Goal: Transaction & Acquisition: Obtain resource

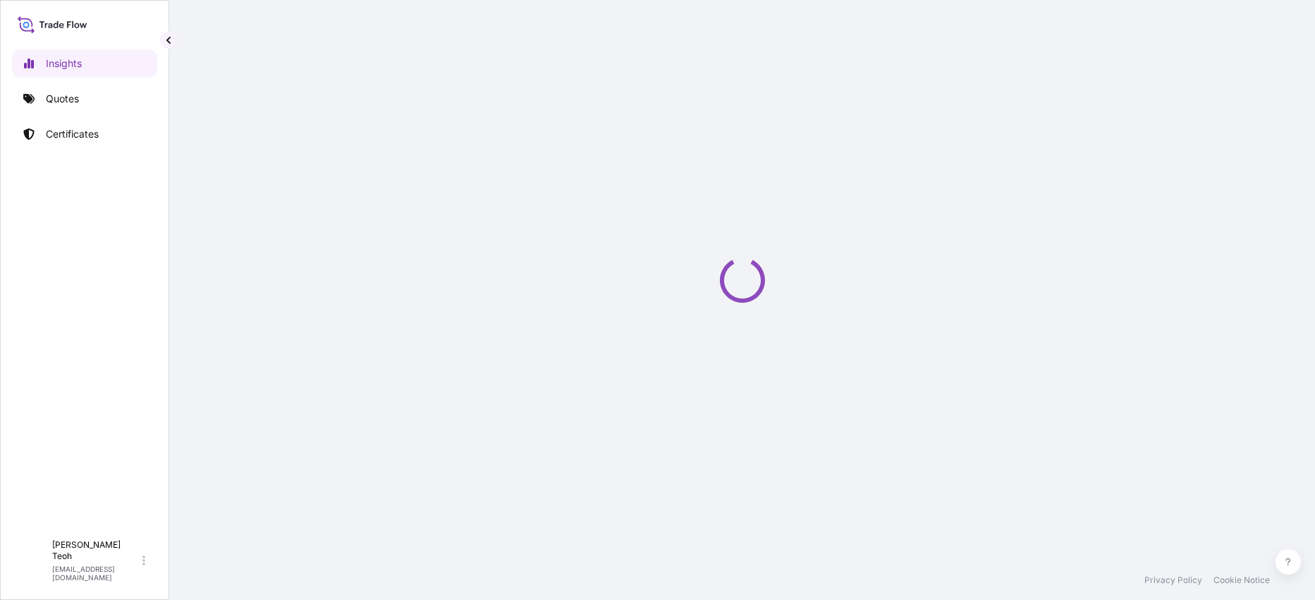
select select "2025"
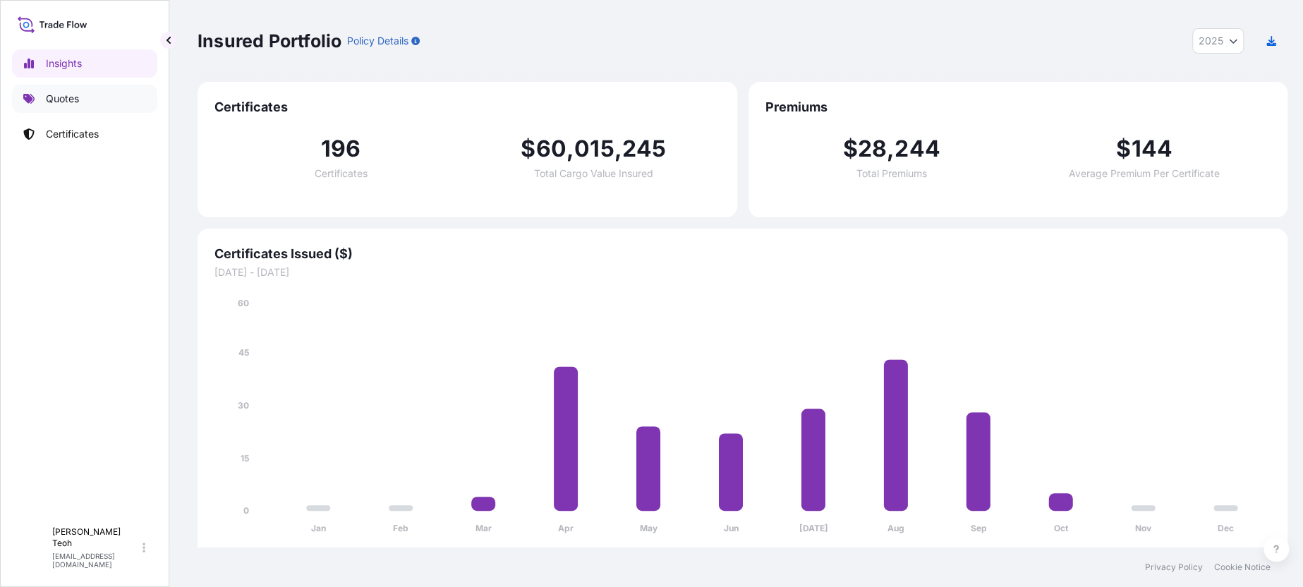
click at [80, 105] on link "Quotes" at bounding box center [84, 99] width 145 height 28
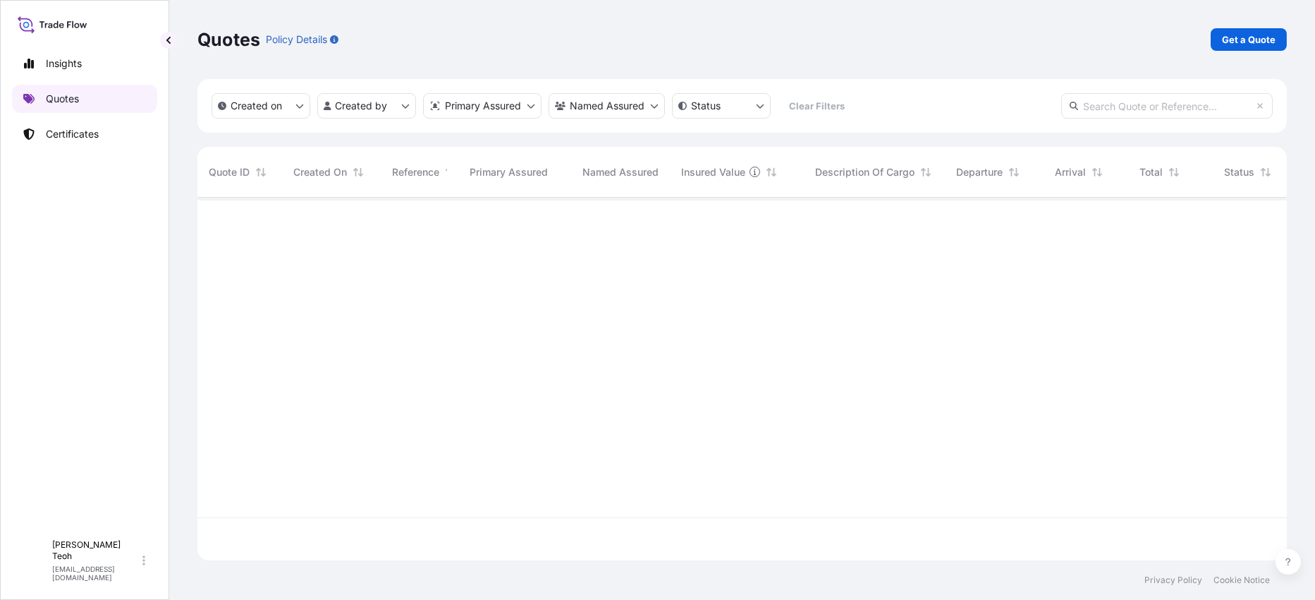
scroll to position [400, 1077]
click at [392, 106] on html "Insights Quotes Certificates D Dion Teoh dion.teoh@halcyonagri.com Quotes Polic…" at bounding box center [657, 300] width 1315 height 600
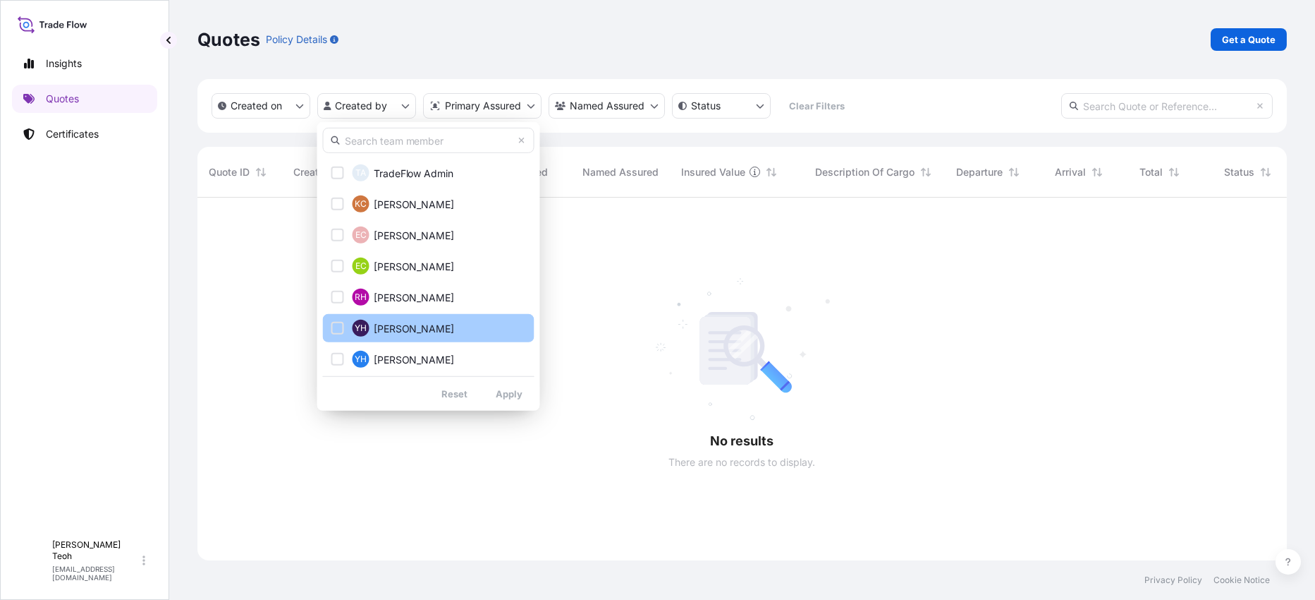
click at [415, 323] on span "Yvonne Ho" at bounding box center [414, 328] width 81 height 14
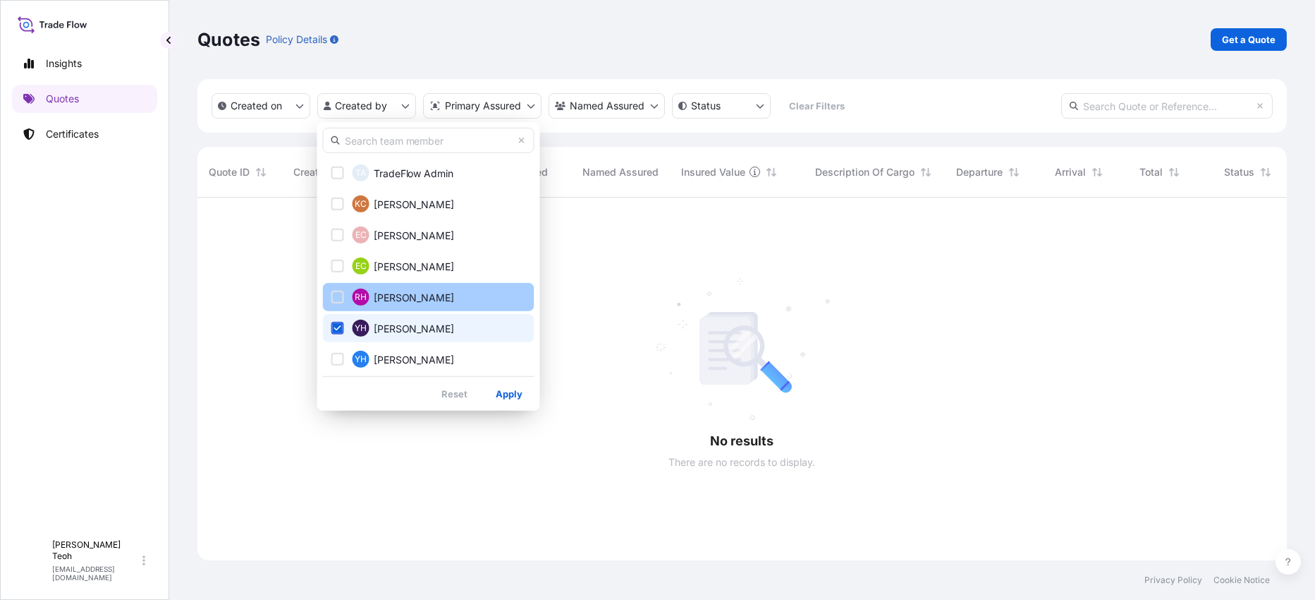
scroll to position [88, 0]
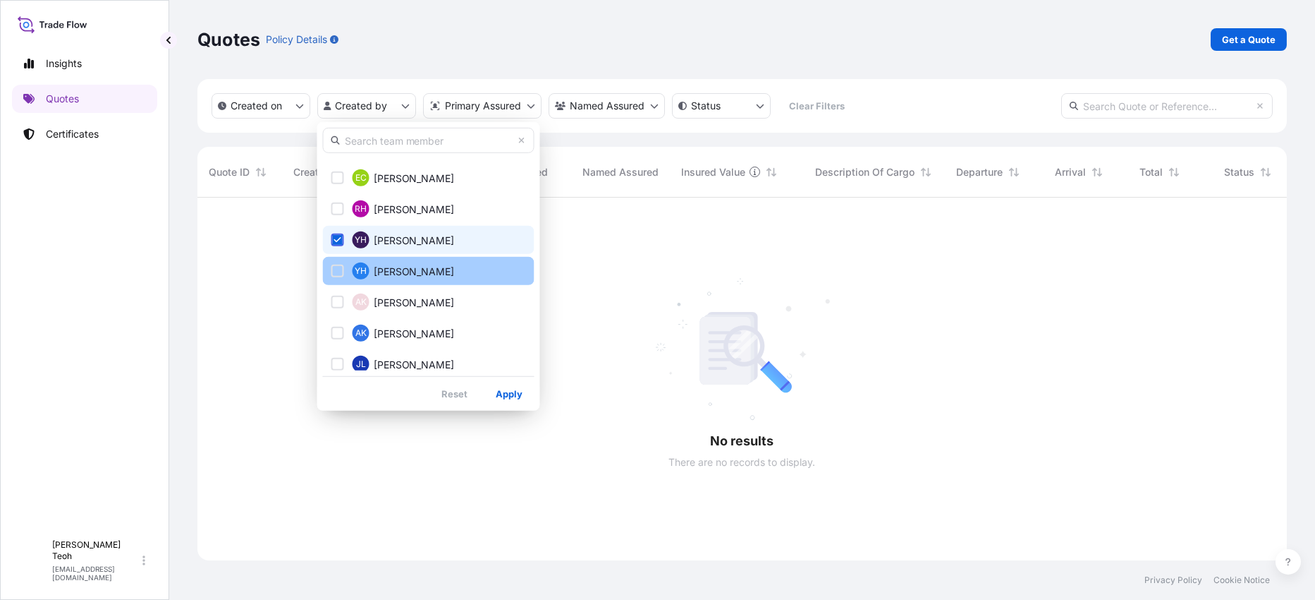
click at [414, 279] on button "YH Yvonne Ho" at bounding box center [429, 271] width 212 height 28
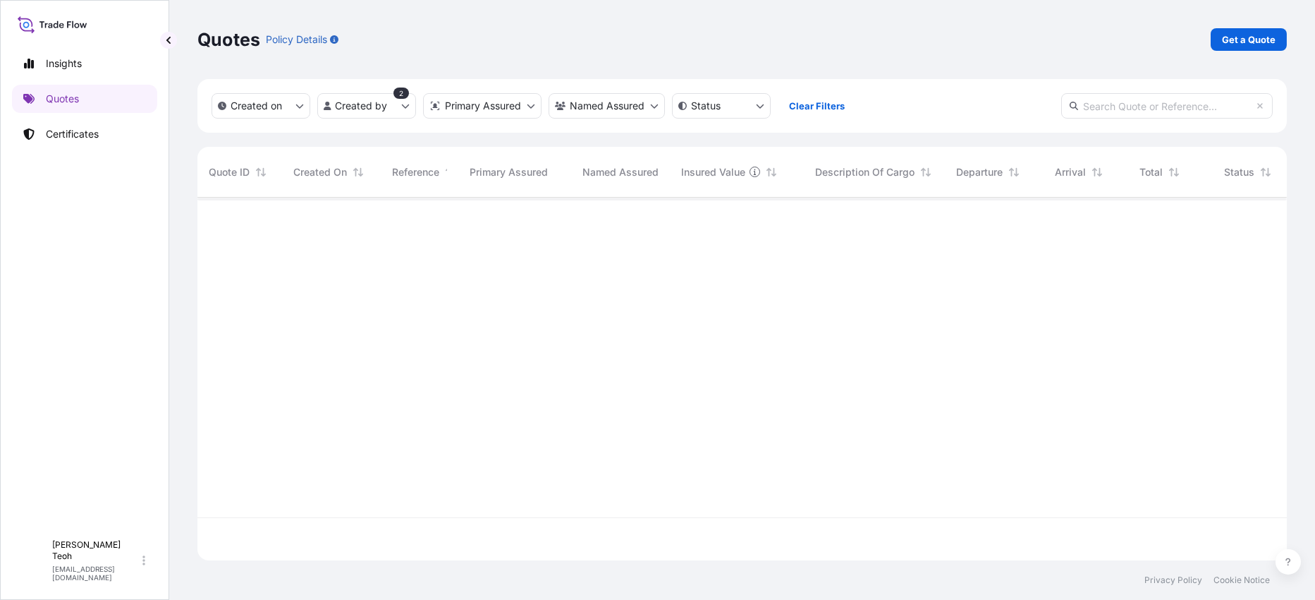
scroll to position [400, 1077]
click at [76, 130] on p "Certificates" at bounding box center [72, 134] width 53 height 14
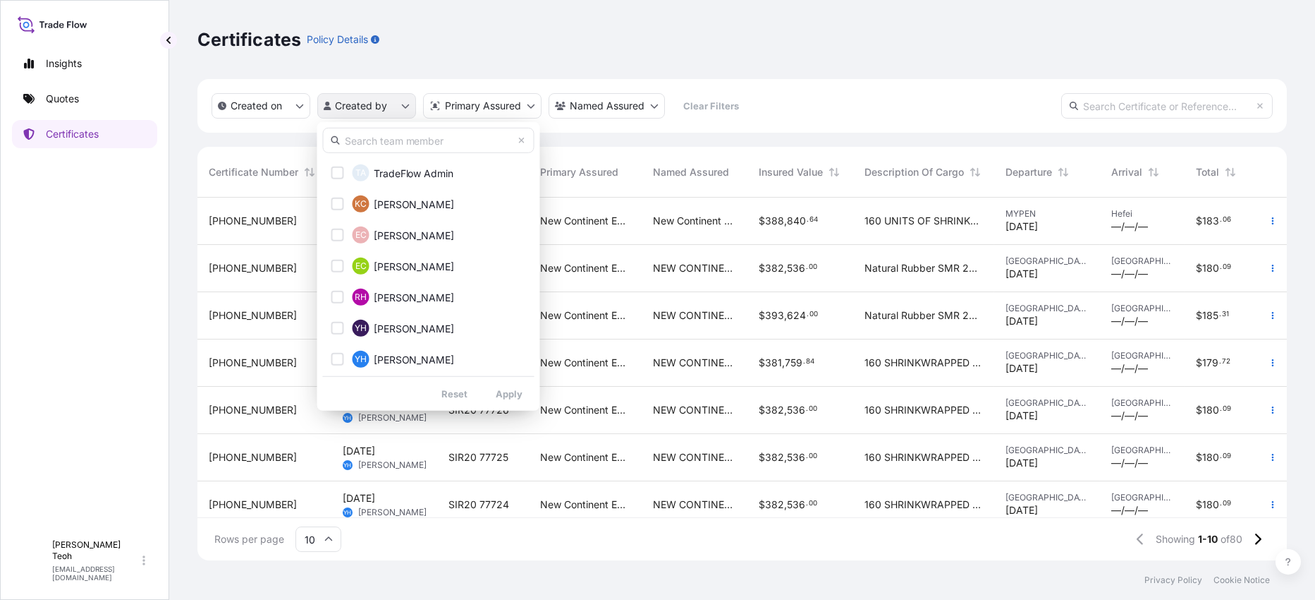
click at [384, 106] on html "Insights Quotes Certificates D Dion Teoh dion.teoh@halcyonagri.com Certificates…" at bounding box center [657, 300] width 1315 height 600
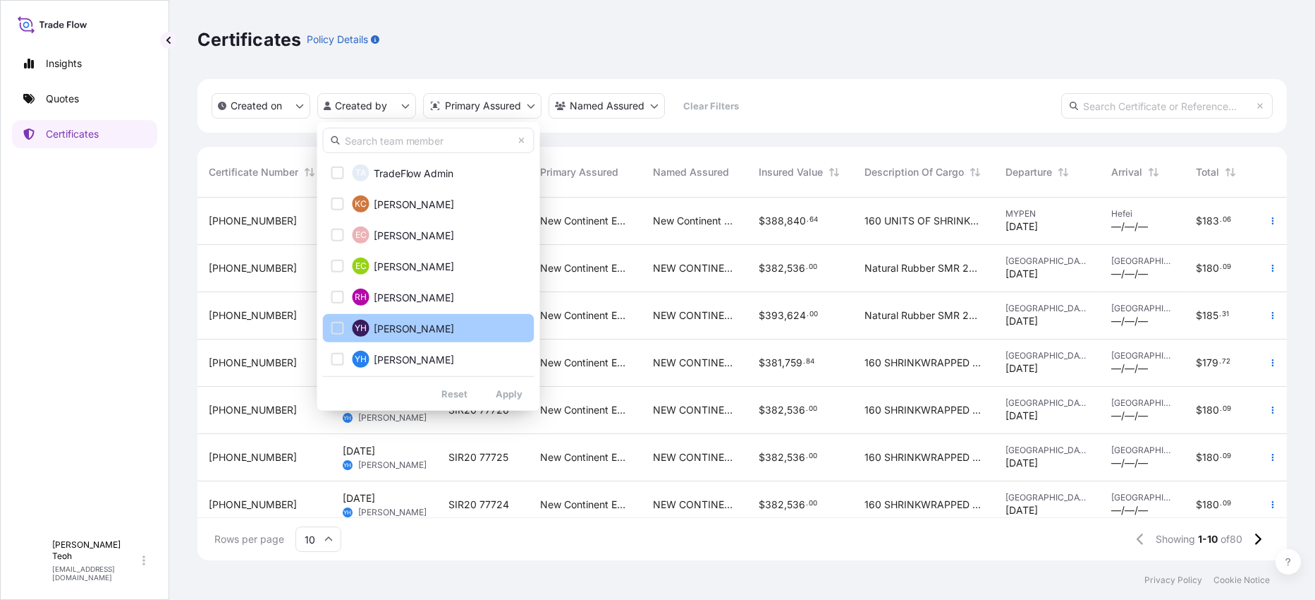
click at [380, 328] on span "Yvonne Ho" at bounding box center [414, 328] width 81 height 14
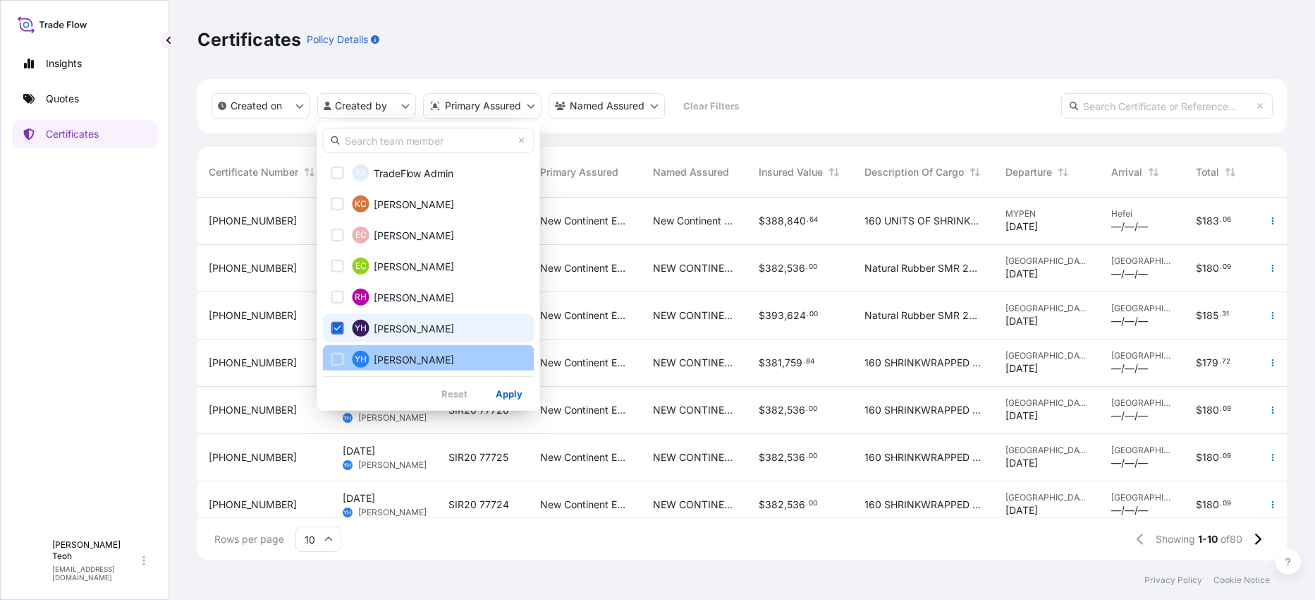
click at [357, 364] on span "YH" at bounding box center [361, 359] width 12 height 14
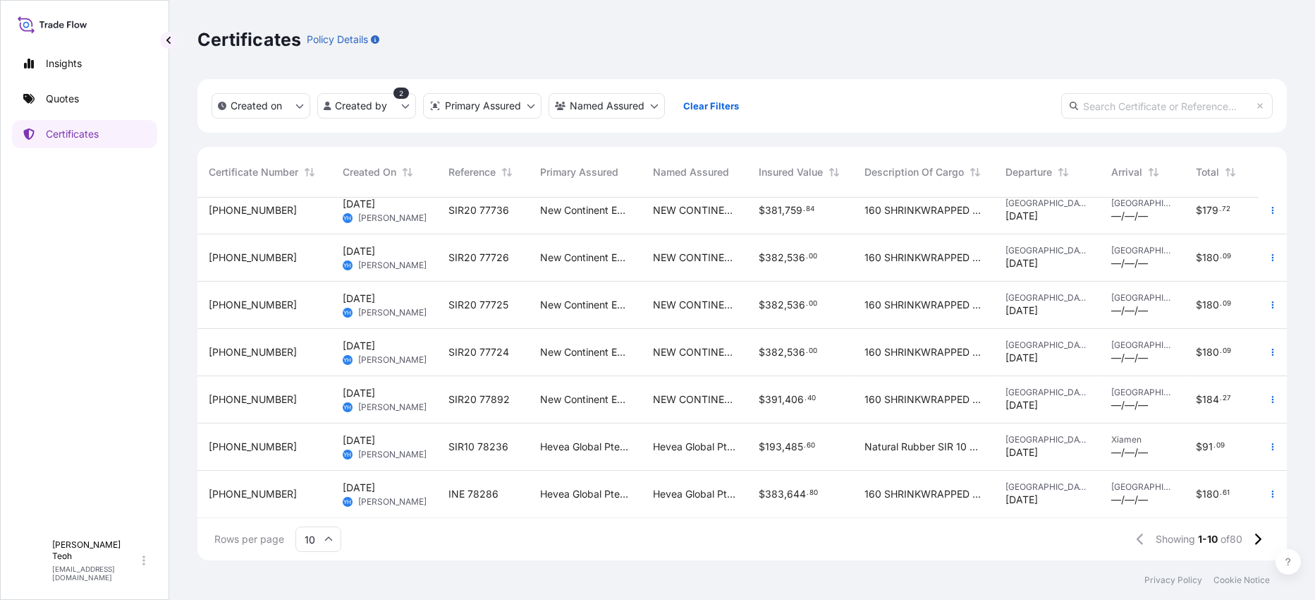
scroll to position [164, 0]
click at [317, 542] on input "10" at bounding box center [319, 538] width 46 height 25
click at [330, 501] on div "50" at bounding box center [318, 500] width 35 height 27
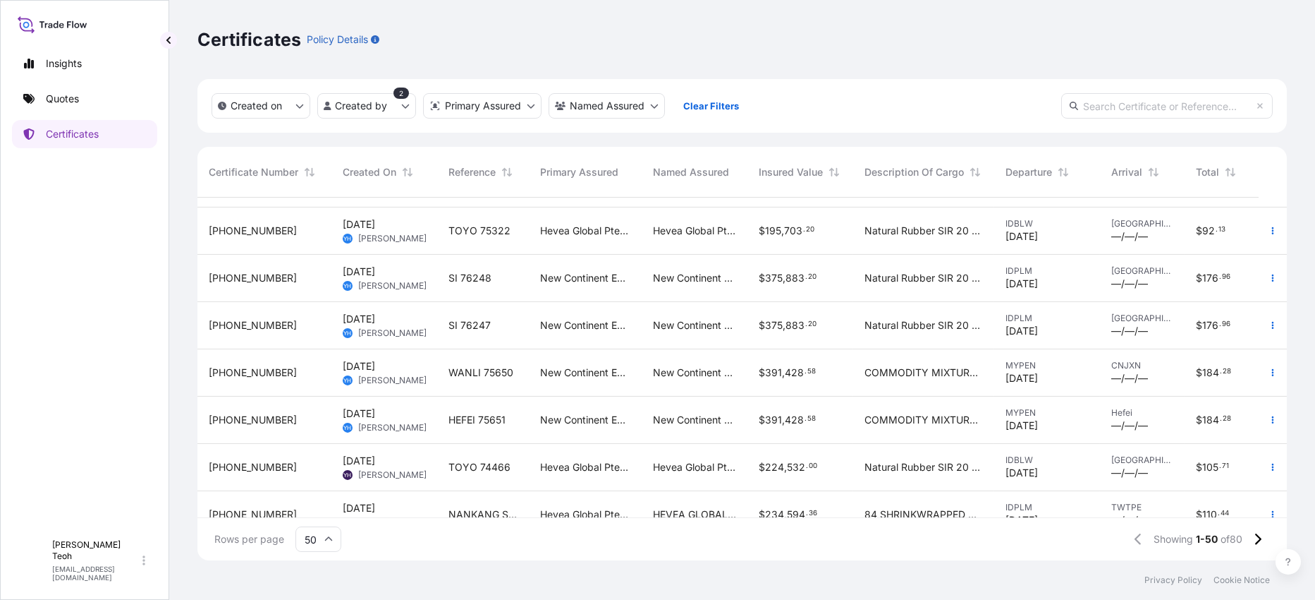
scroll to position [2027, 0]
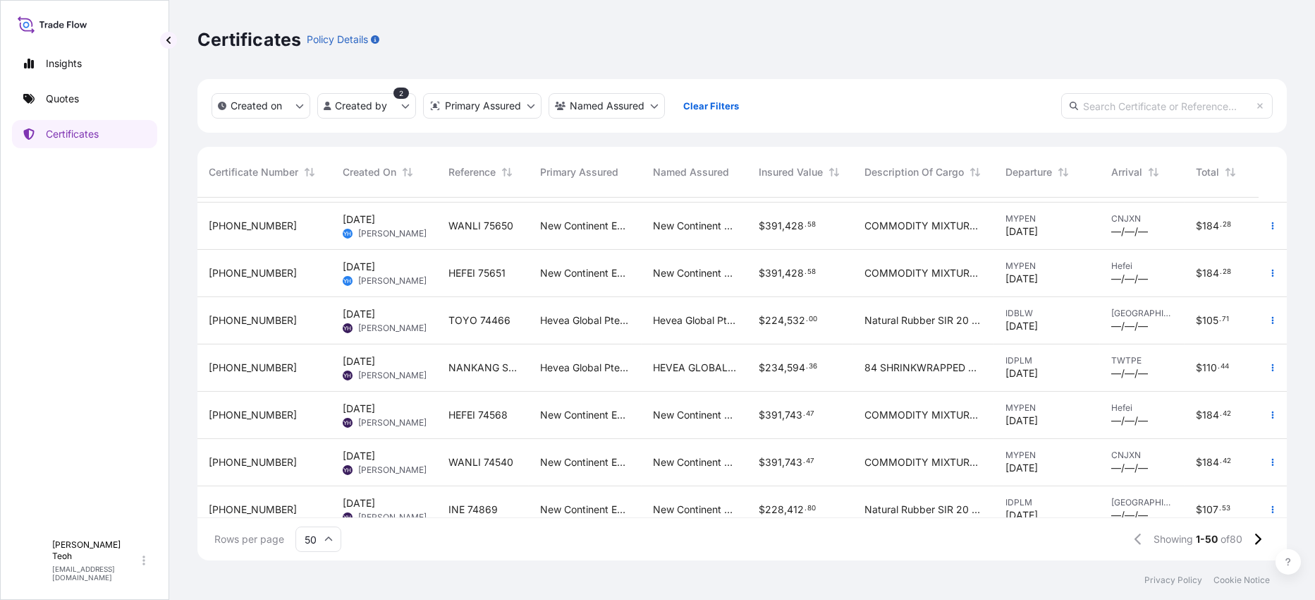
click at [1198, 102] on input "text" at bounding box center [1168, 105] width 212 height 25
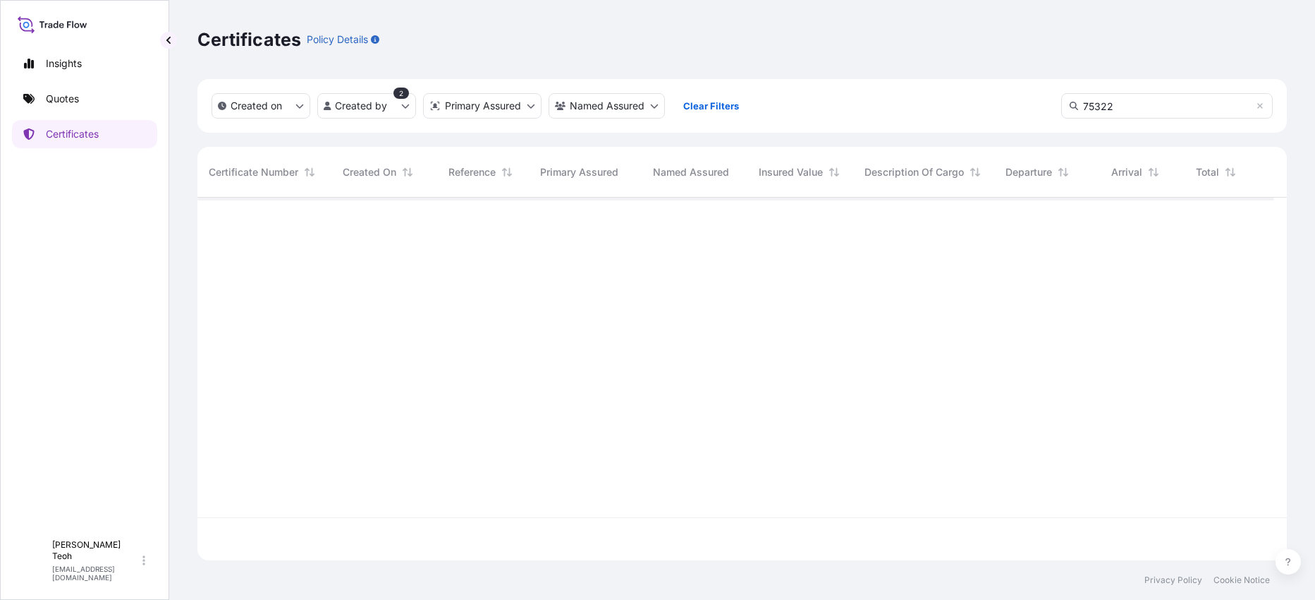
scroll to position [0, 0]
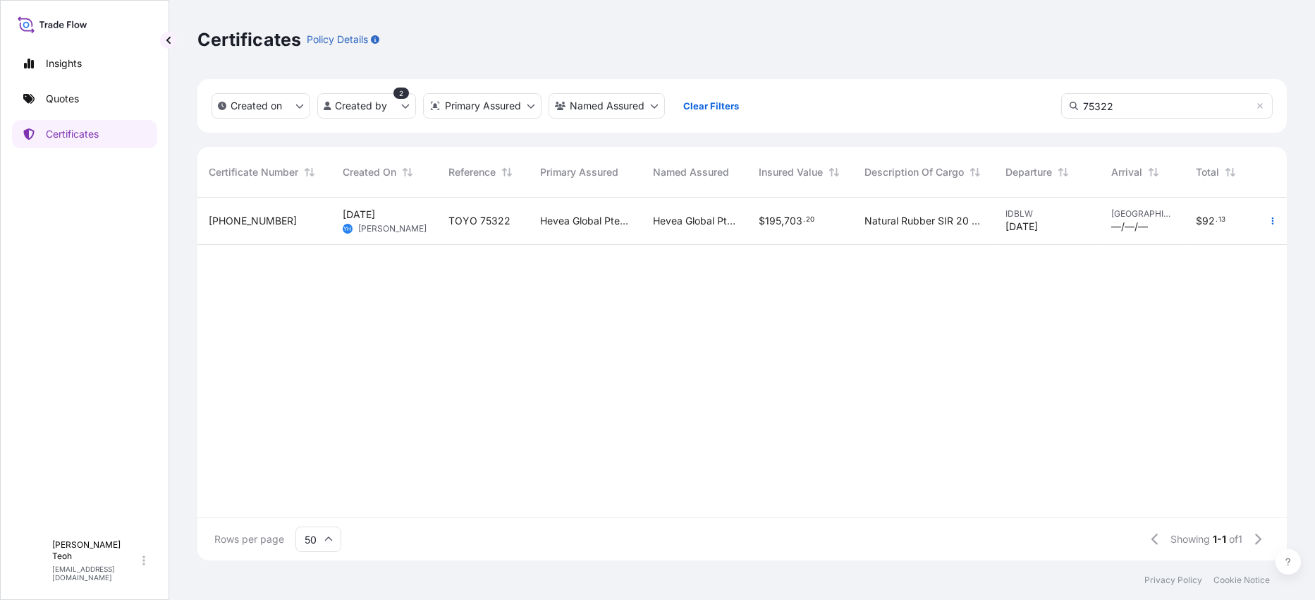
type input "75322"
click at [467, 225] on span "TOYO 75322" at bounding box center [480, 221] width 62 height 14
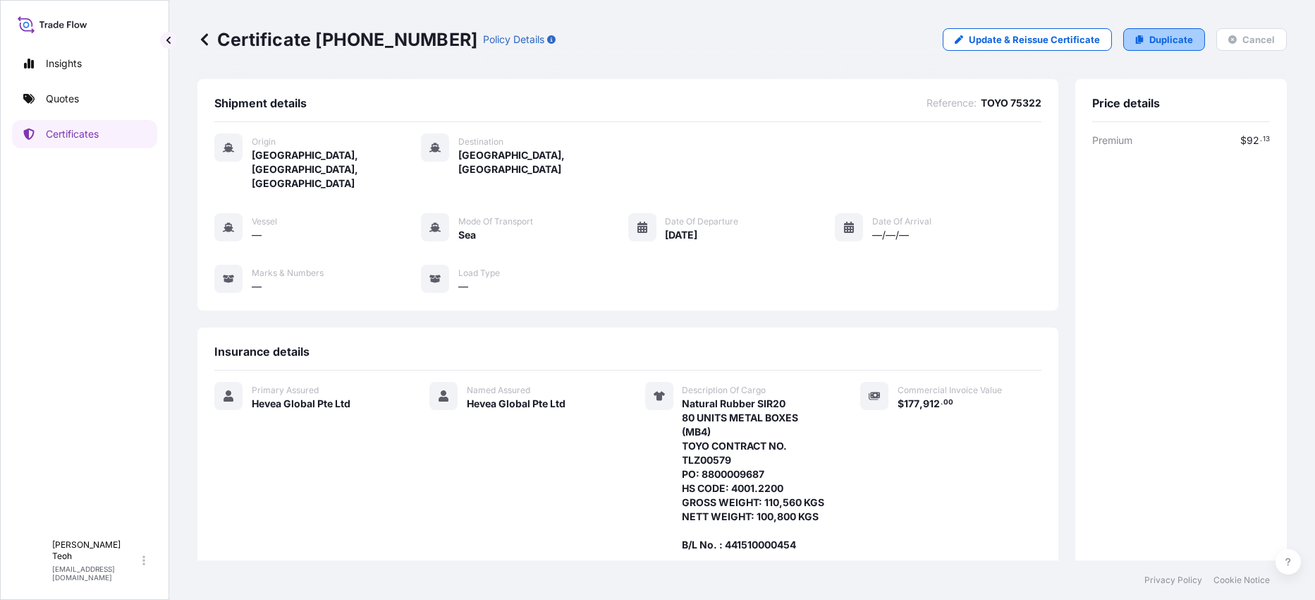
click at [1153, 39] on p "Duplicate" at bounding box center [1172, 39] width 44 height 14
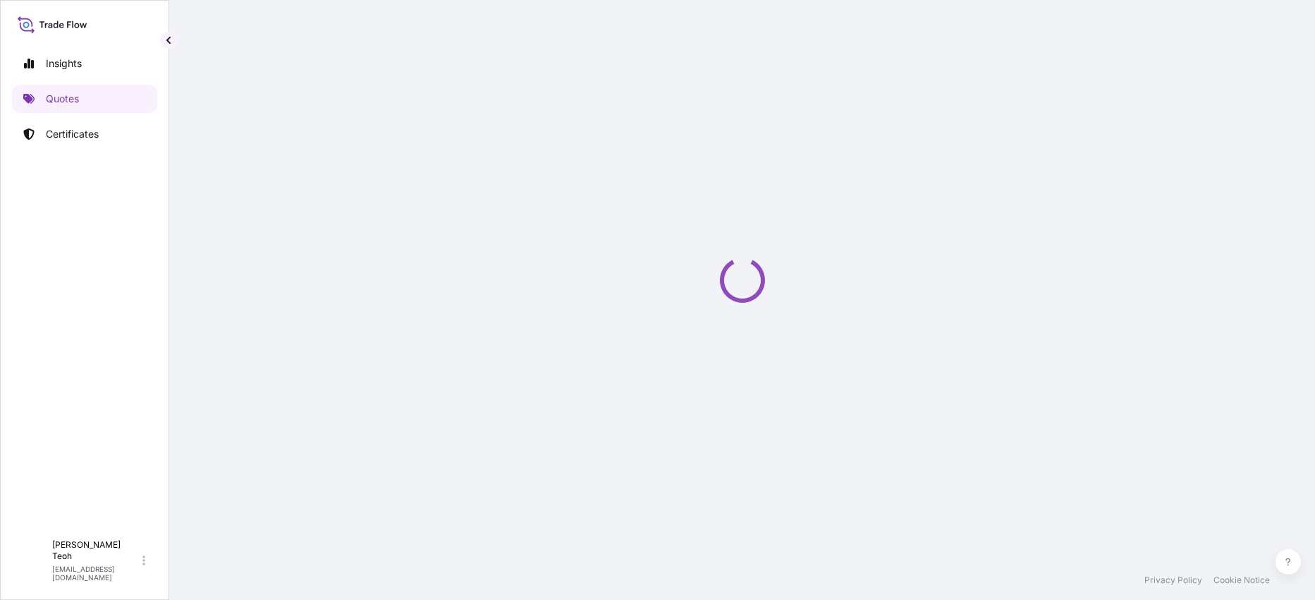
select select "Sea"
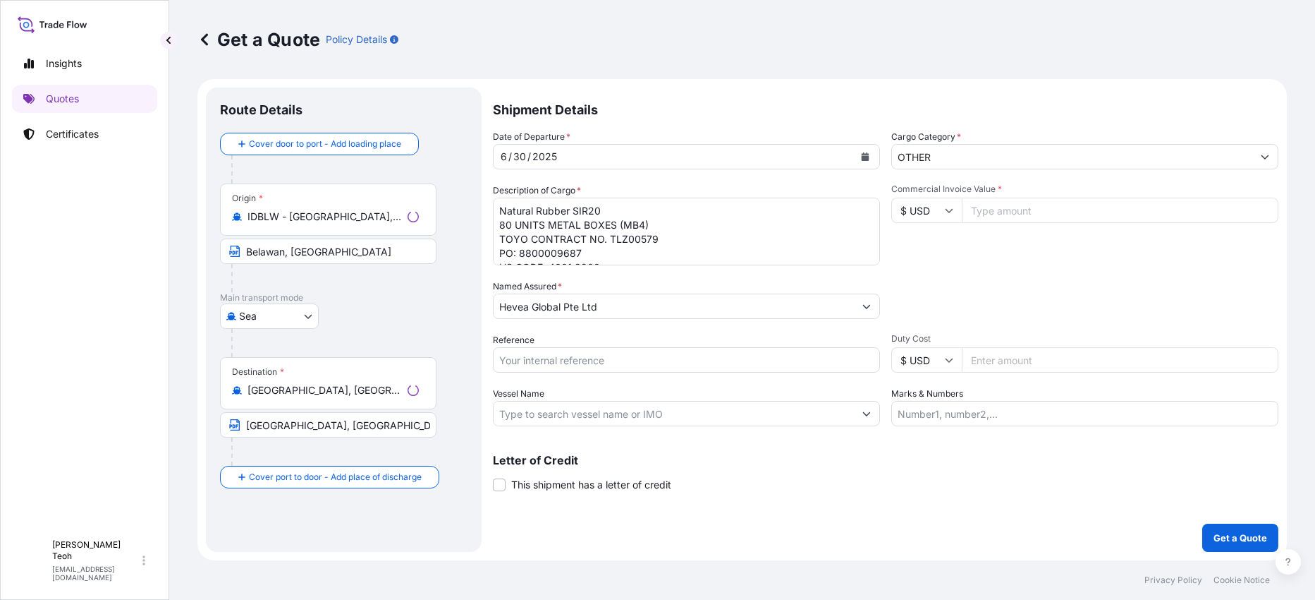
select select "31690"
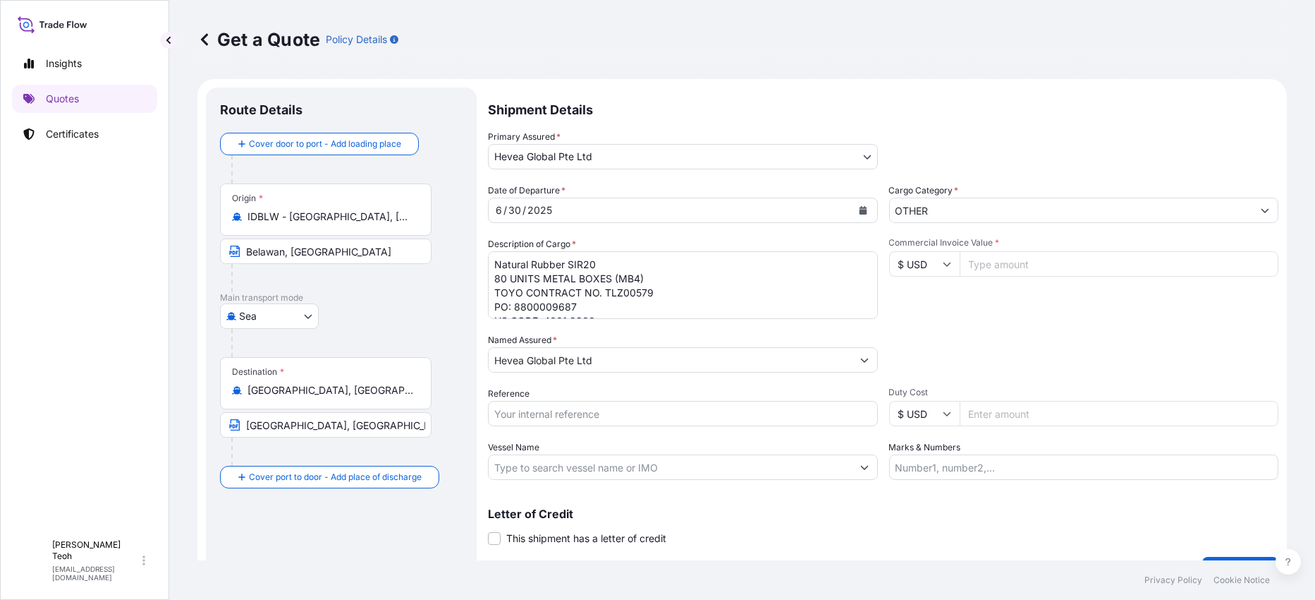
click at [859, 207] on icon "Calendar" at bounding box center [863, 210] width 8 height 8
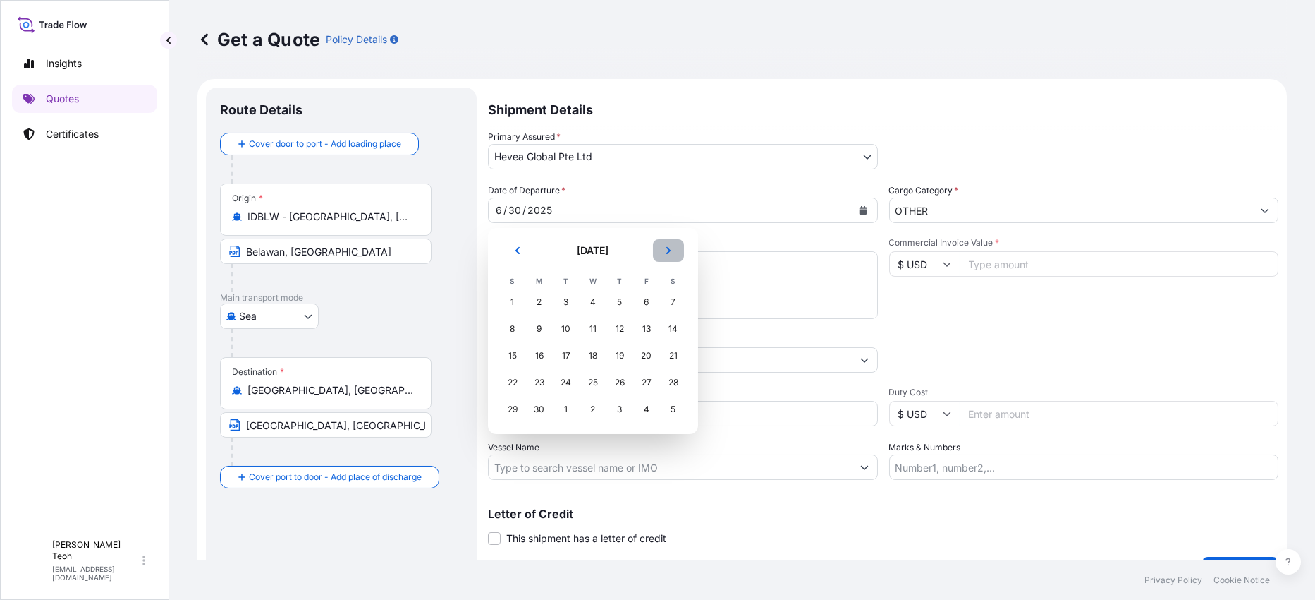
click at [667, 245] on button "Next" at bounding box center [668, 250] width 31 height 23
click at [541, 407] on div "29" at bounding box center [539, 408] width 25 height 25
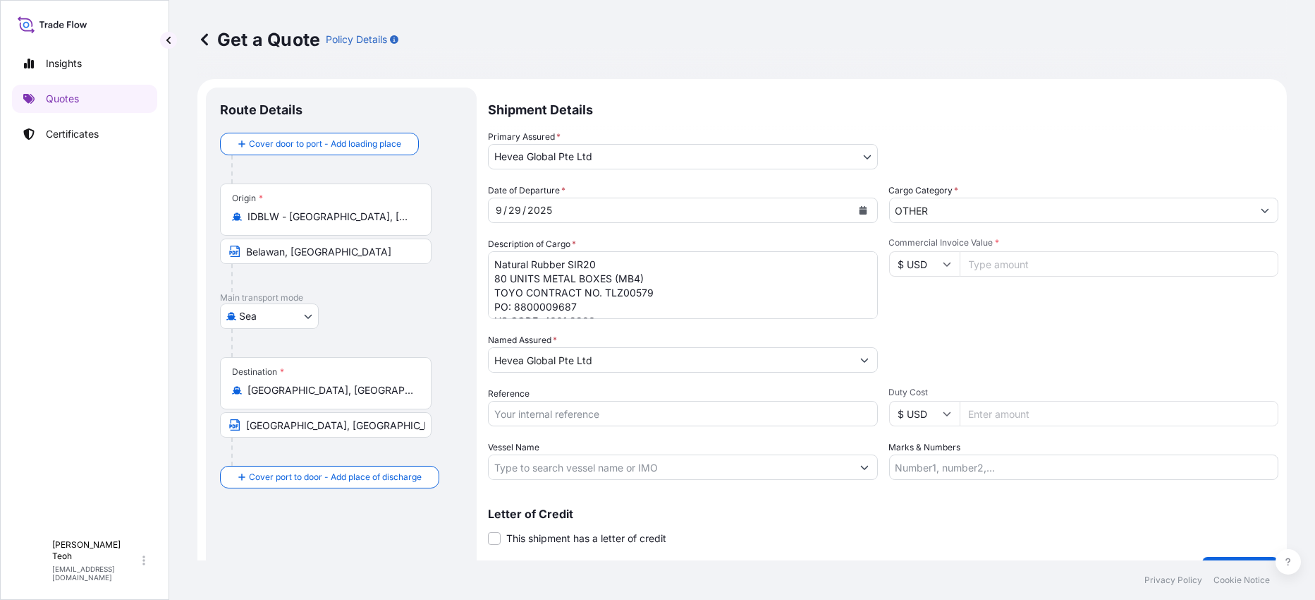
click at [853, 315] on textarea "Natural Rubber SIR20 80 UNITS METAL BOXES (MB4) TOYO CONTRACT NO. TLZ00579 PO: …" at bounding box center [683, 285] width 390 height 68
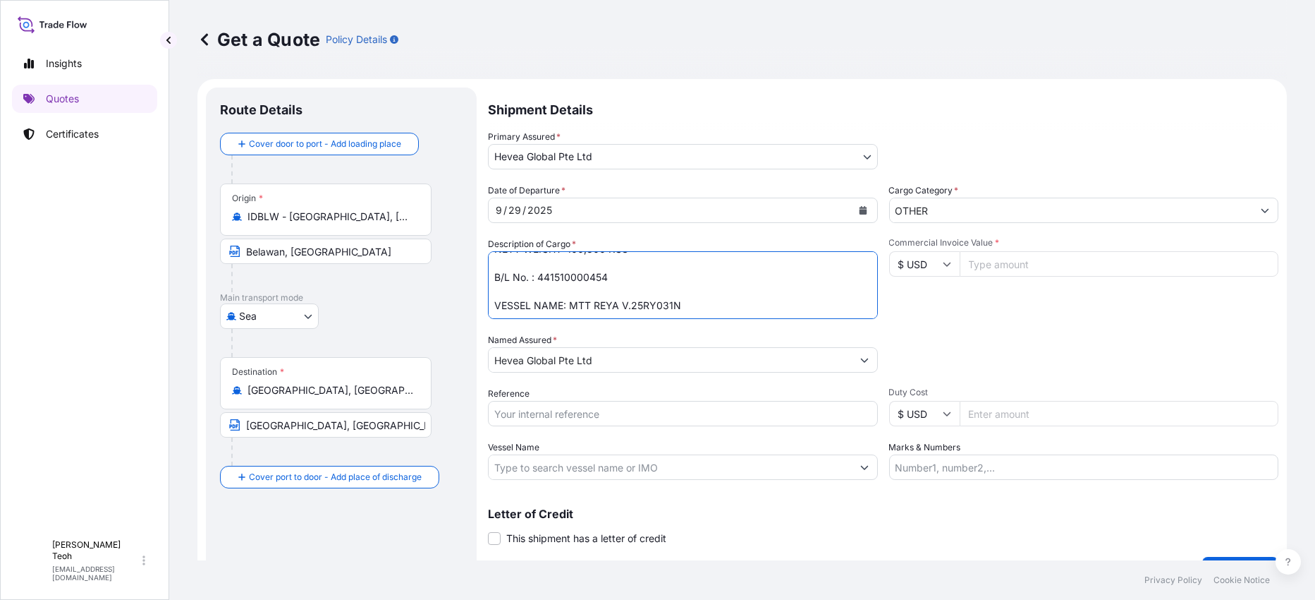
drag, startPoint x: 853, startPoint y: 315, endPoint x: 856, endPoint y: 334, distance: 19.3
click at [856, 334] on div "Date of Departure * 9 / 29 / 2025 Cargo Category * OTHER Description of Cargo *…" at bounding box center [883, 331] width 791 height 296
click at [774, 296] on textarea "Natural Rubber SIR20 80 UNITS METAL BOXES (MB4) TOYO CONTRACT NO. TLZ00579 PO: …" at bounding box center [683, 285] width 390 height 68
click at [758, 289] on textarea "Natural Rubber SIR20 80 UNITS METAL BOXES (MB4) TOYO CONTRACT NO. TLZ00579 PO: …" at bounding box center [683, 285] width 390 height 68
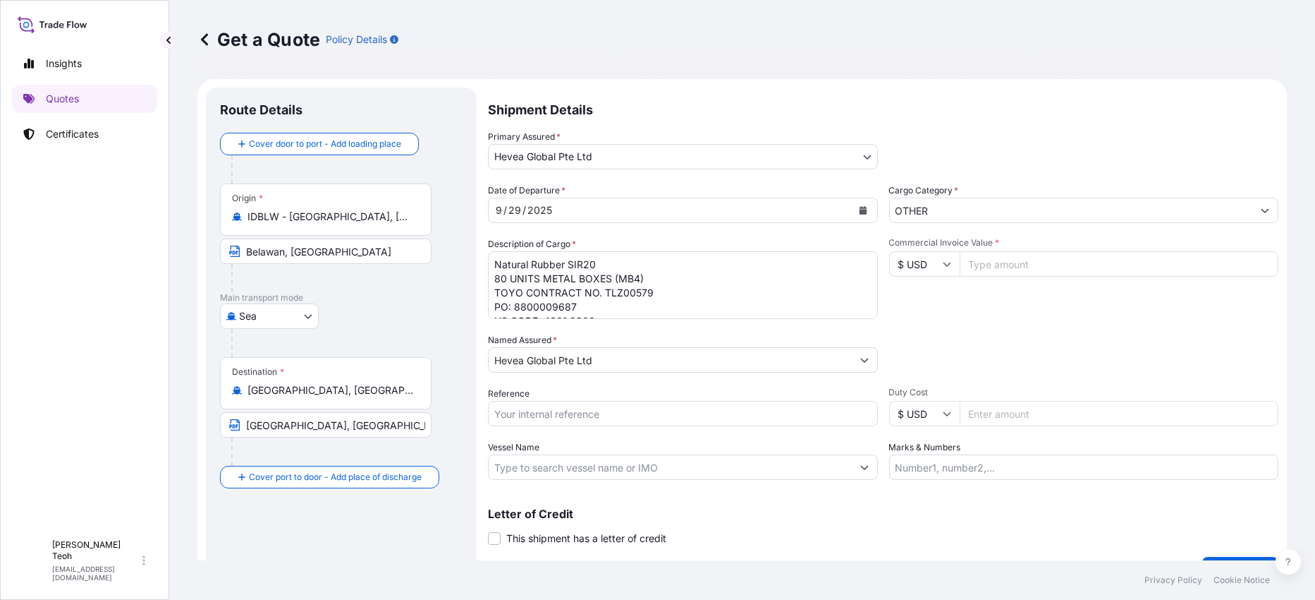
click at [640, 292] on textarea "Natural Rubber SIR20 80 UNITS METAL BOXES (MB4) TOYO CONTRACT NO. TLZ00579 PO: …" at bounding box center [683, 285] width 390 height 68
click at [606, 291] on textarea "Natural Rubber SIR20 80 UNITS METAL BOXES (MB4) TOYO CONTRACT NO. TLZ00579 PO: …" at bounding box center [683, 285] width 390 height 68
drag, startPoint x: 604, startPoint y: 291, endPoint x: 652, endPoint y: 291, distance: 47.3
click at [652, 291] on textarea "Natural Rubber SIR20 80 UNITS METAL BOXES (MB4) TOYO CONTRACT NO. TLZ00579 PO: …" at bounding box center [683, 285] width 390 height 68
paste textarea "602"
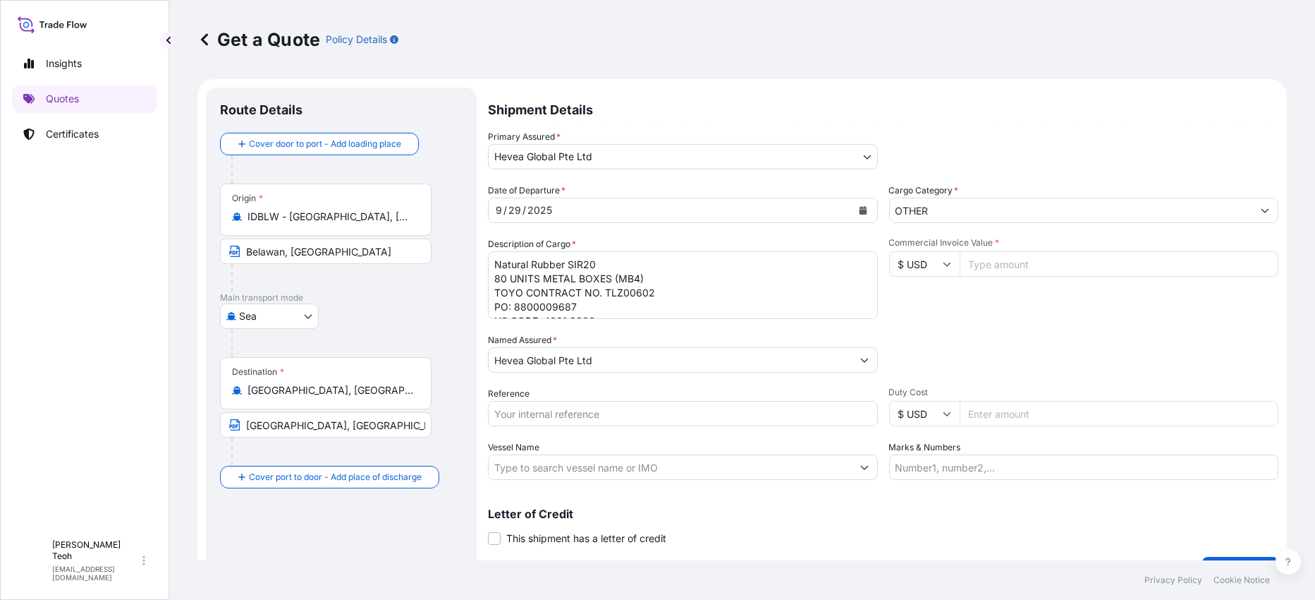
drag, startPoint x: 573, startPoint y: 305, endPoint x: 550, endPoint y: 304, distance: 22.6
click at [573, 304] on textarea "Natural Rubber SIR20 80 UNITS METAL BOXES (MB4) TOYO CONTRACT NO. TLZ00579 PO: …" at bounding box center [683, 285] width 390 height 68
drag, startPoint x: 525, startPoint y: 303, endPoint x: 587, endPoint y: 302, distance: 61.4
click at [587, 302] on textarea "Natural Rubber SIR20 80 UNITS METAL BOXES (MB4) TOYO CONTRACT NO. TLZ00579 PO: …" at bounding box center [683, 285] width 390 height 68
paste textarea "858"
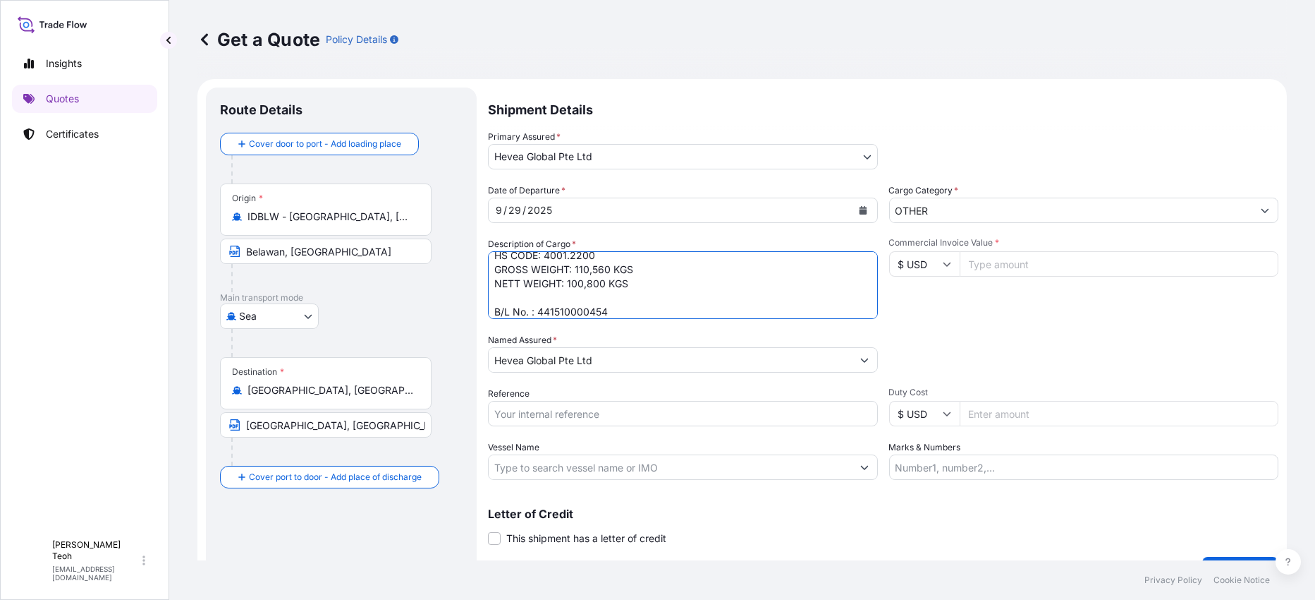
scroll to position [114, 0]
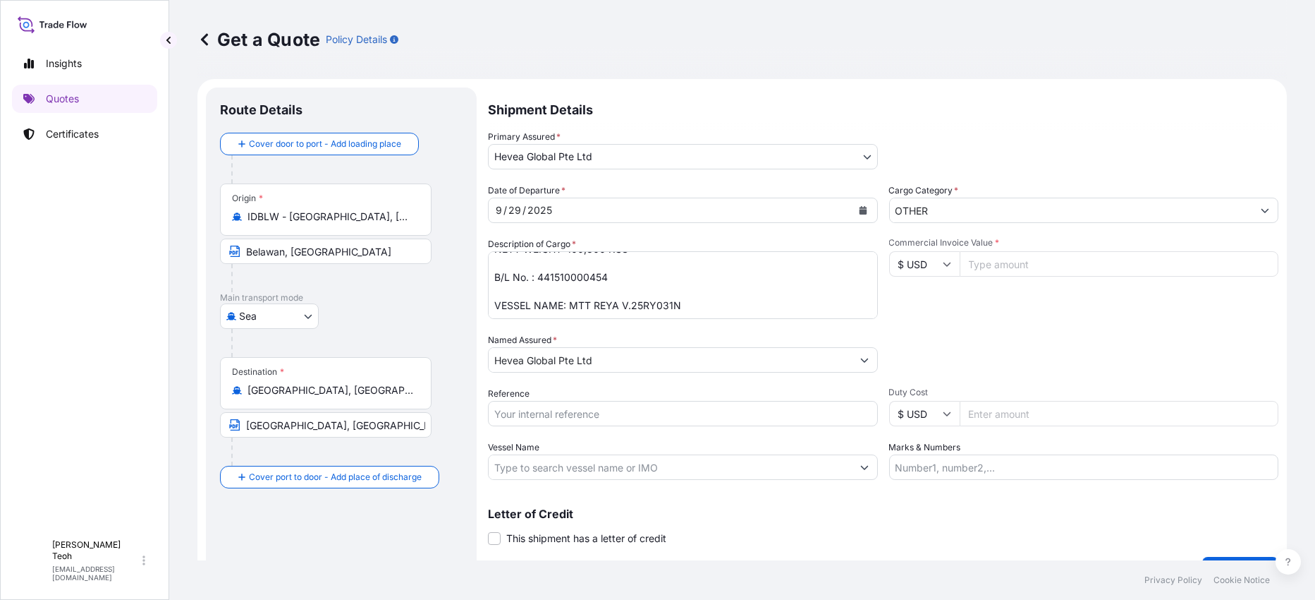
drag, startPoint x: 589, startPoint y: 274, endPoint x: 550, endPoint y: 267, distance: 39.4
click at [589, 274] on textarea "Natural Rubber SIR20 80 UNITS METAL BOXES (MB4) TOYO CONTRACT NO. TLZ00579 PO: …" at bounding box center [683, 285] width 390 height 68
drag, startPoint x: 538, startPoint y: 264, endPoint x: 609, endPoint y: 264, distance: 71.2
click at [609, 264] on textarea "Natural Rubber SIR20 80 UNITS METAL BOXES (MB4) TOYO CONTRACT NO. TLZ00579 PO: …" at bounding box center [683, 285] width 390 height 68
paste textarea "607"
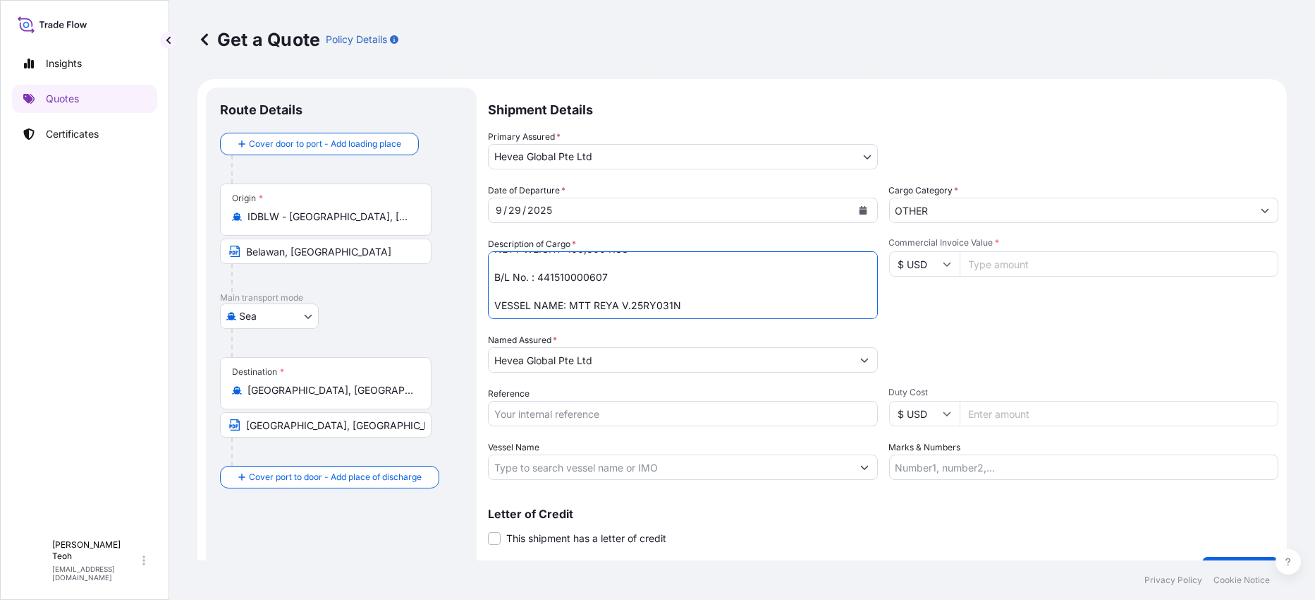
click at [687, 290] on textarea "Natural Rubber SIR20 80 UNITS METAL BOXES (MB4) TOYO CONTRACT NO. TLZ00579 PO: …" at bounding box center [683, 285] width 390 height 68
click at [674, 292] on textarea "Natural Rubber SIR20 80 UNITS METAL BOXES (MB4) TOYO CONTRACT NO. TLZ00579 PO: …" at bounding box center [683, 285] width 390 height 68
drag, startPoint x: 633, startPoint y: 289, endPoint x: 674, endPoint y: 291, distance: 40.9
click at [674, 291] on textarea "Natural Rubber SIR20 80 UNITS METAL BOXES (MB4) TOYO CONTRACT NO. TLZ00579 PO: …" at bounding box center [683, 285] width 390 height 68
drag, startPoint x: 631, startPoint y: 287, endPoint x: 678, endPoint y: 288, distance: 47.3
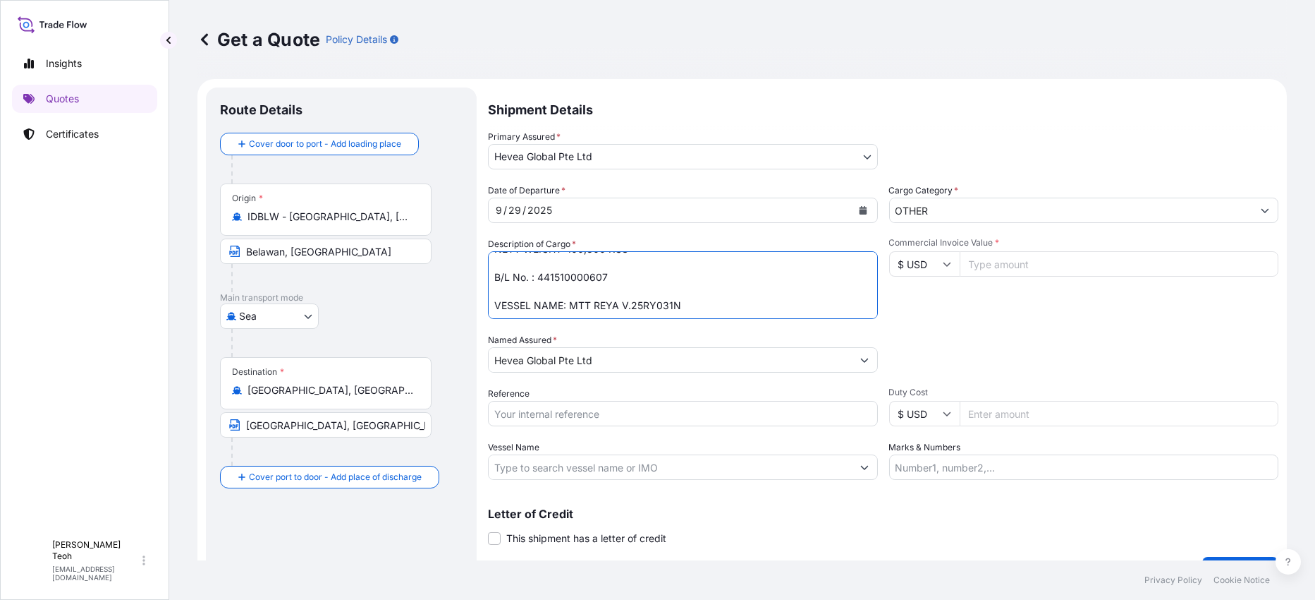
click at [678, 288] on textarea "Natural Rubber SIR20 80 UNITS METAL BOXES (MB4) TOYO CONTRACT NO. TLZ00579 PO: …" at bounding box center [683, 285] width 390 height 68
paste textarea "55"
click at [724, 301] on textarea "Natural Rubber SIR20 80 UNITS METAL BOXES (MB4) TOYO CONTRACT NO. TLZ00579 PO: …" at bounding box center [683, 285] width 390 height 68
type textarea "Natural Rubber SIR20 80 UNITS METAL BOXES (MB4) TOYO CONTRACT NO. TLZ00602 PO: …"
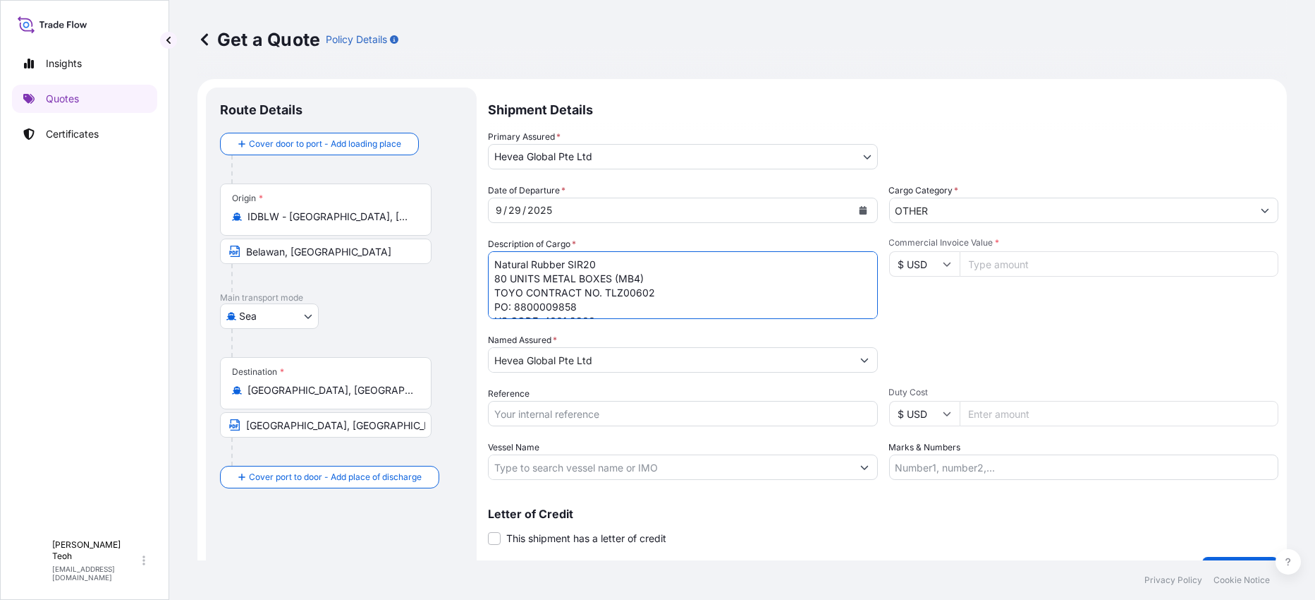
click at [635, 417] on input "Reference" at bounding box center [683, 413] width 390 height 25
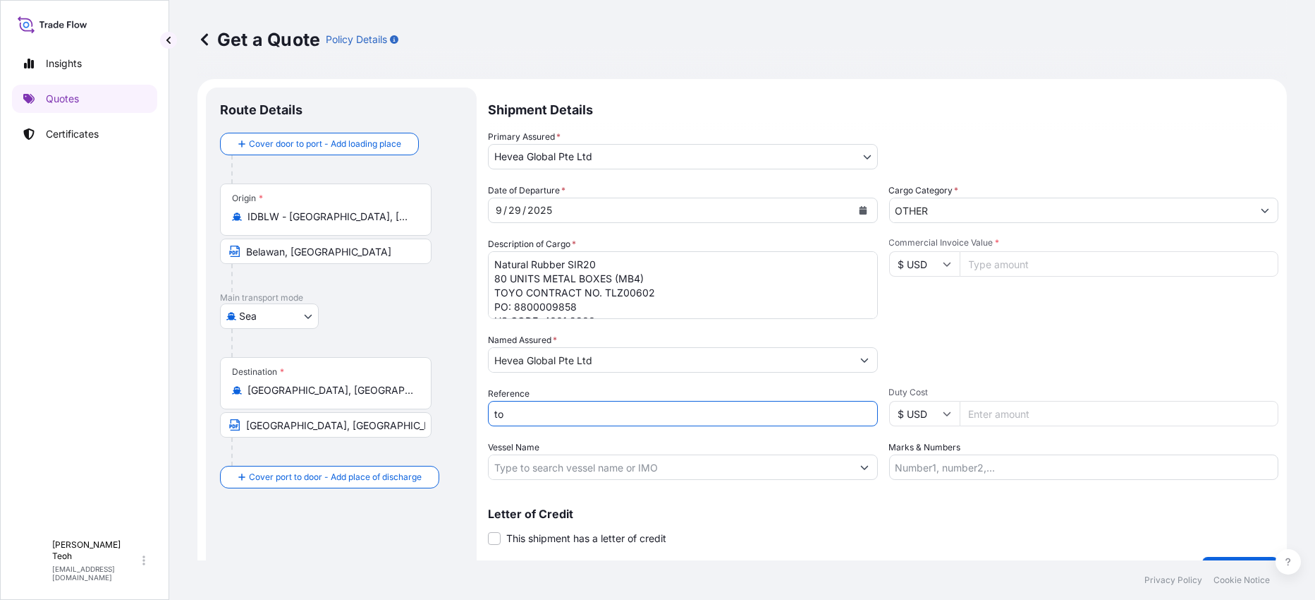
type input "t"
click at [607, 413] on input "TOYO CHINA -" at bounding box center [683, 413] width 390 height 25
paste input "TLZ00602)"
click at [564, 413] on input "TOYO CHINA - TLZ00602" at bounding box center [683, 413] width 390 height 25
type input "TOYO CHINA - 78310 - TLZ00602"
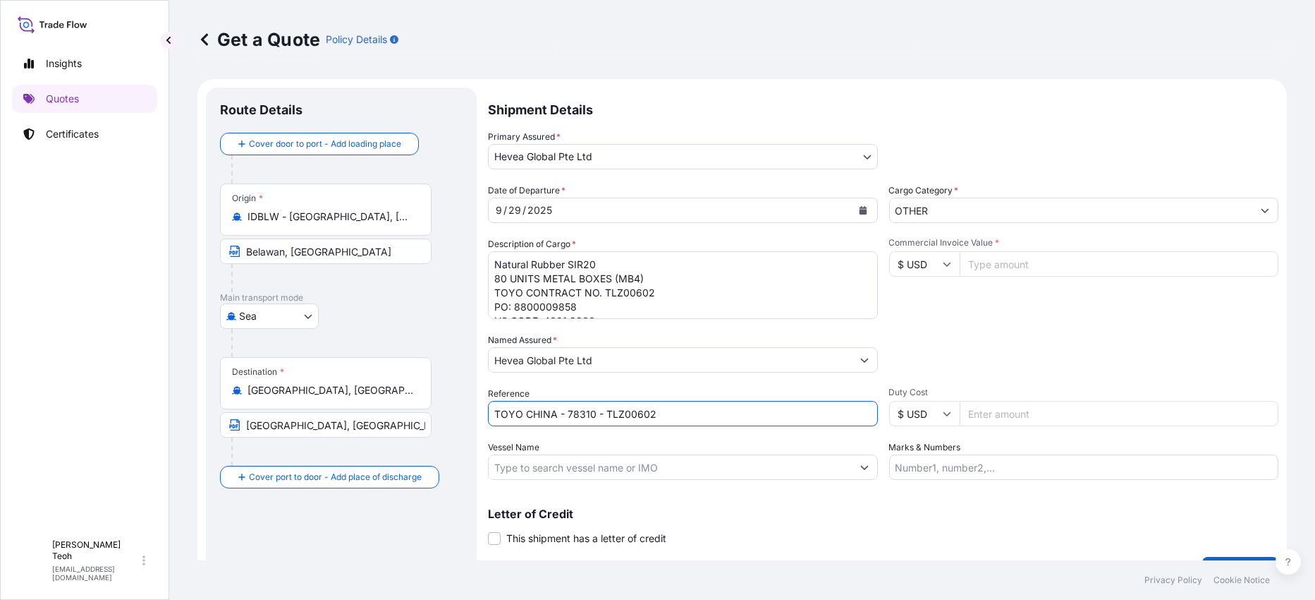
click at [807, 523] on div "Letter of Credit This shipment has a letter of credit Letter of credit * Letter…" at bounding box center [883, 526] width 791 height 37
click at [862, 468] on button "Show suggestions" at bounding box center [864, 466] width 25 height 25
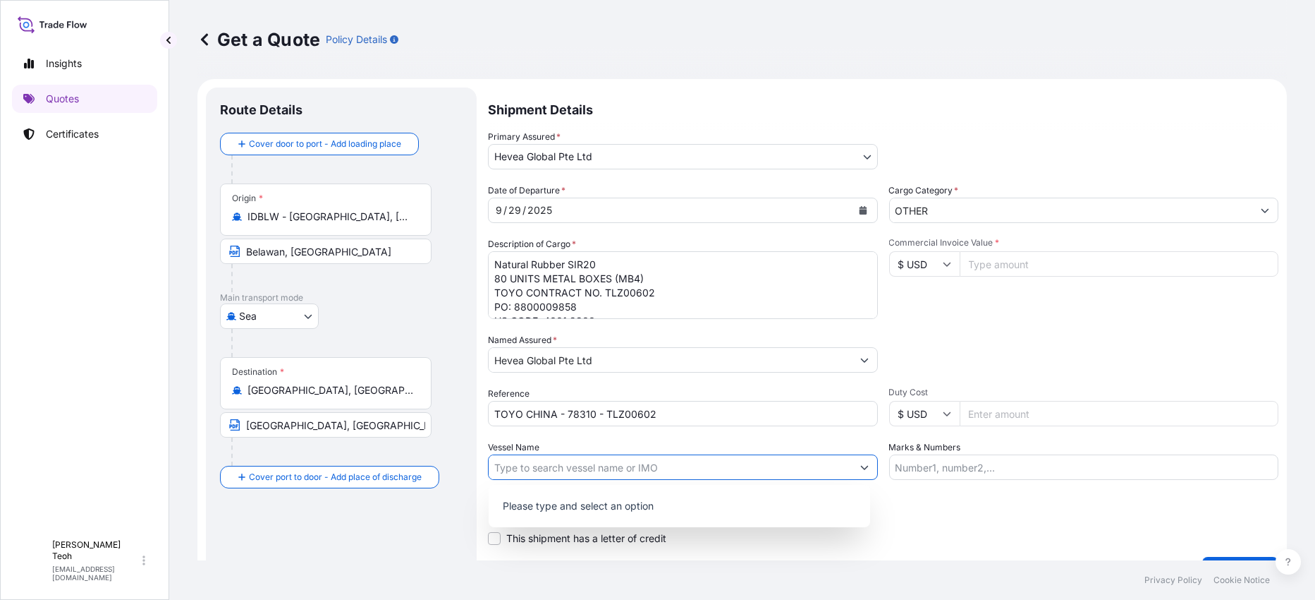
click at [955, 526] on div "Letter of Credit This shipment has a letter of credit Letter of credit * Letter…" at bounding box center [883, 526] width 791 height 37
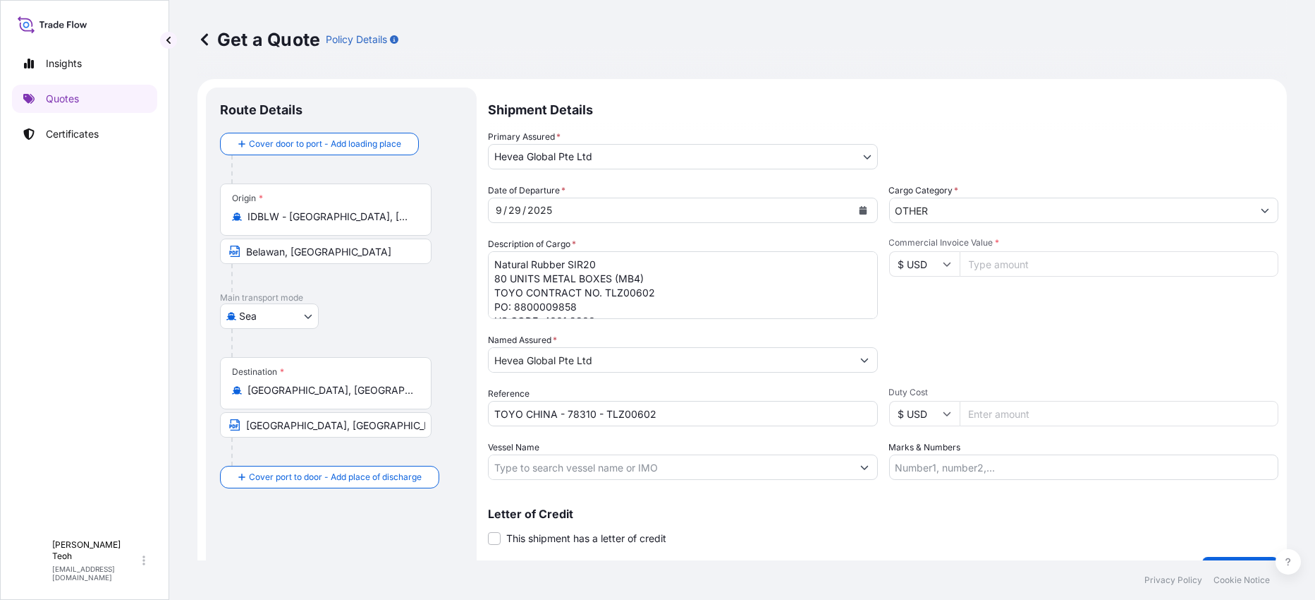
click at [1261, 214] on icon "Show suggestions" at bounding box center [1265, 210] width 8 height 8
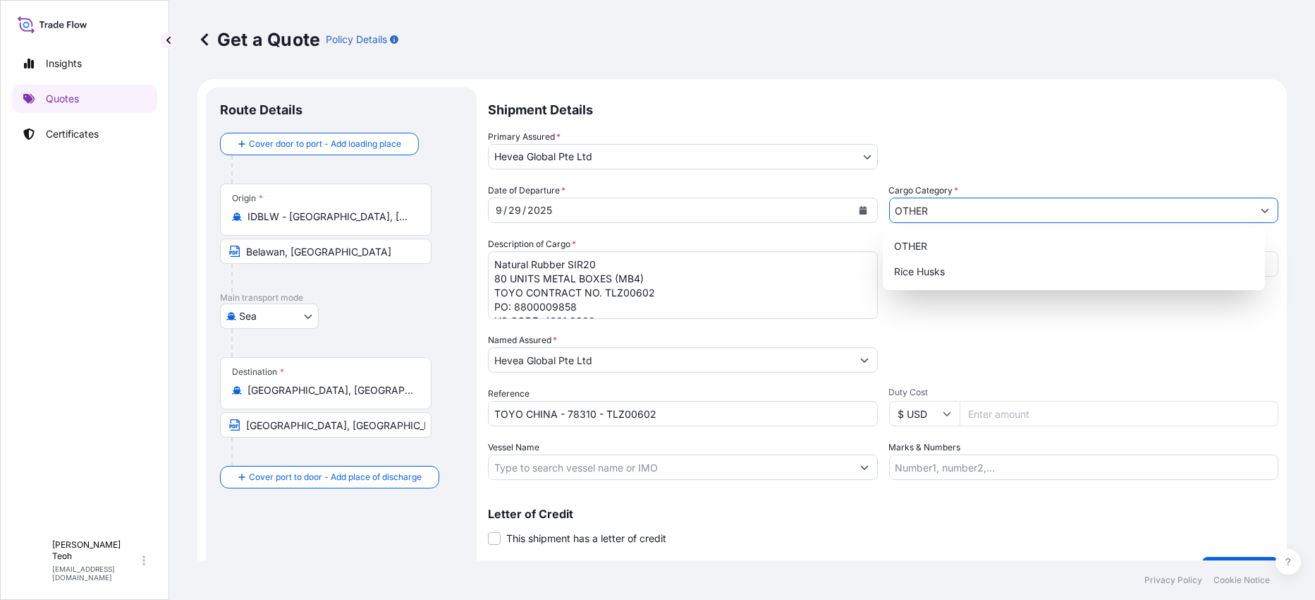
click at [1229, 138] on div "Primary Assured * Hevea Global Pte Ltd Halcyon Agri Corporation Limited GMG INV…" at bounding box center [883, 149] width 791 height 39
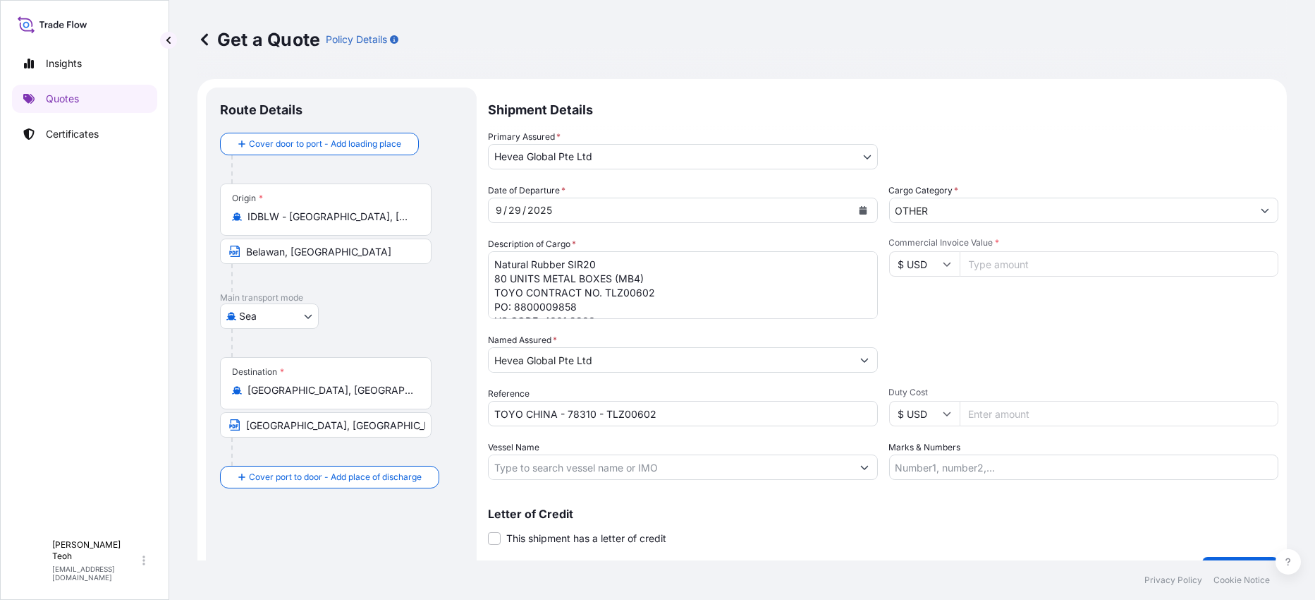
click at [1038, 270] on input "Commercial Invoice Value *" at bounding box center [1120, 263] width 320 height 25
paste input "171864.00"
click at [1051, 317] on div "Commercial Invoice Value * $ USD 171864.00" at bounding box center [1084, 278] width 390 height 82
click at [1036, 322] on div "Date of Departure * 9 / 29 / 2025 Cargo Category * OTHER Description of Cargo *…" at bounding box center [883, 331] width 791 height 296
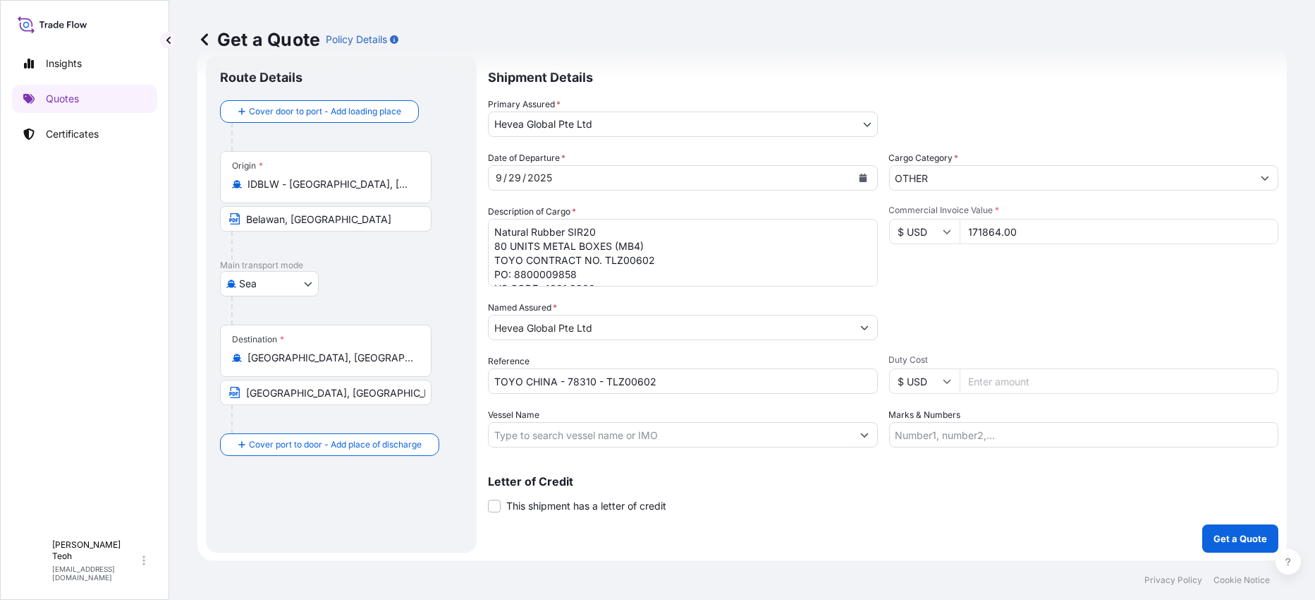
click at [1073, 284] on div "Commercial Invoice Value * $ USD 171864.00" at bounding box center [1084, 246] width 390 height 82
click at [1051, 236] on input "171864.00" at bounding box center [1120, 231] width 320 height 25
click at [1251, 232] on input "171863" at bounding box center [1120, 231] width 320 height 25
click at [1253, 227] on input "171864" at bounding box center [1120, 231] width 320 height 25
click at [1061, 303] on div "Packing Category Type to search a container mode Please select a primary mode o…" at bounding box center [1084, 319] width 390 height 39
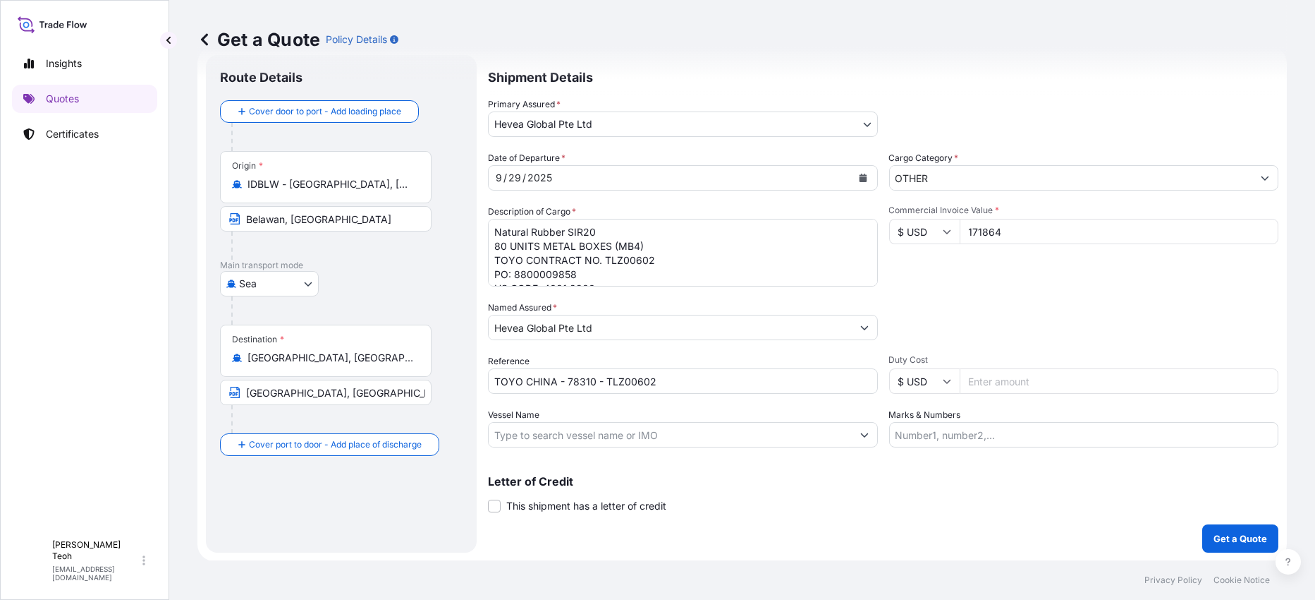
click at [1008, 229] on input "171864" at bounding box center [1120, 231] width 320 height 25
type input "171864.00"
click at [688, 555] on form "Route Details Cover door to port - Add loading place Place of loading Road / In…" at bounding box center [742, 304] width 1090 height 514
click at [1214, 535] on p "Get a Quote" at bounding box center [1241, 538] width 54 height 14
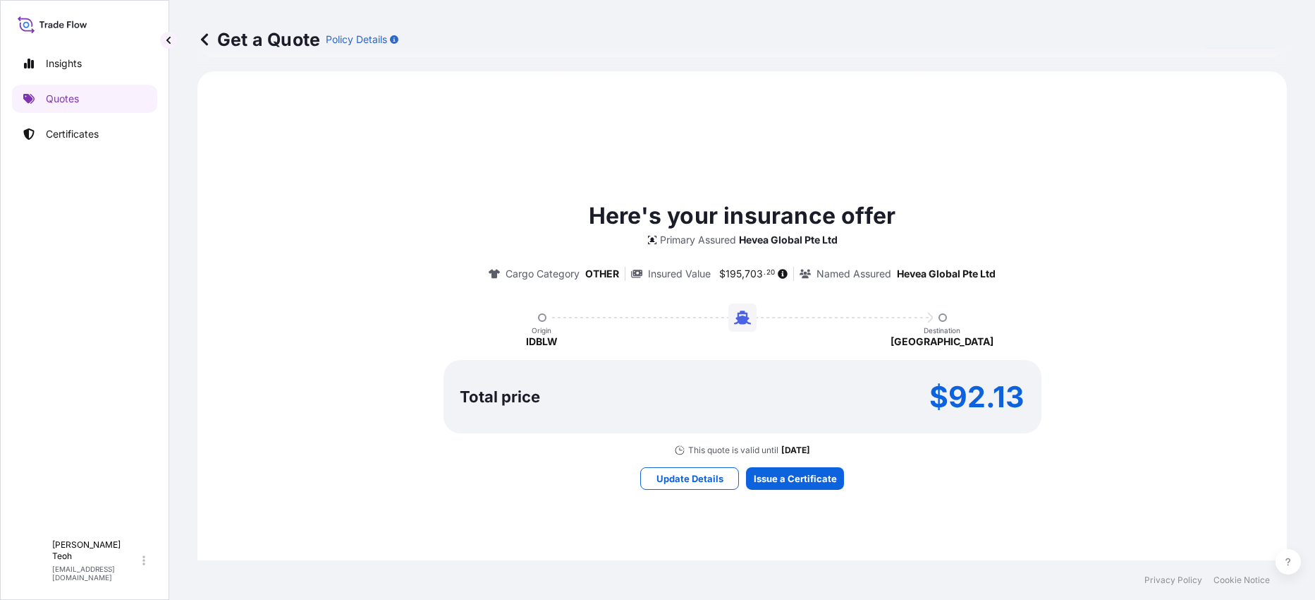
scroll to position [583, 0]
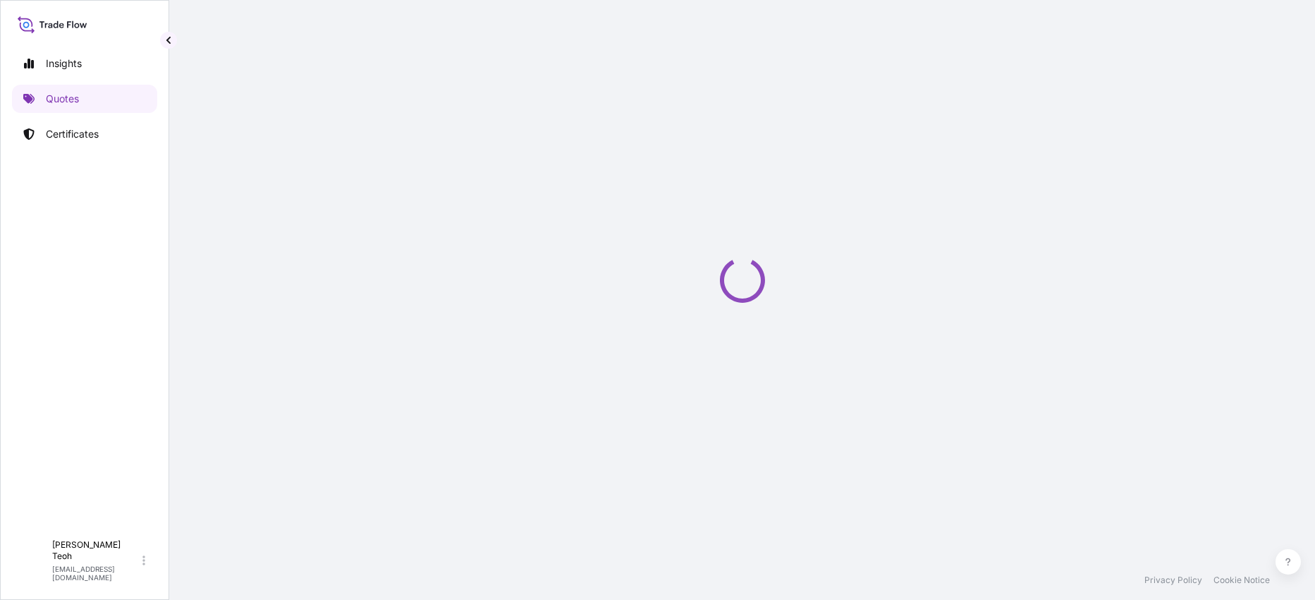
select select "Sea"
select select "31690"
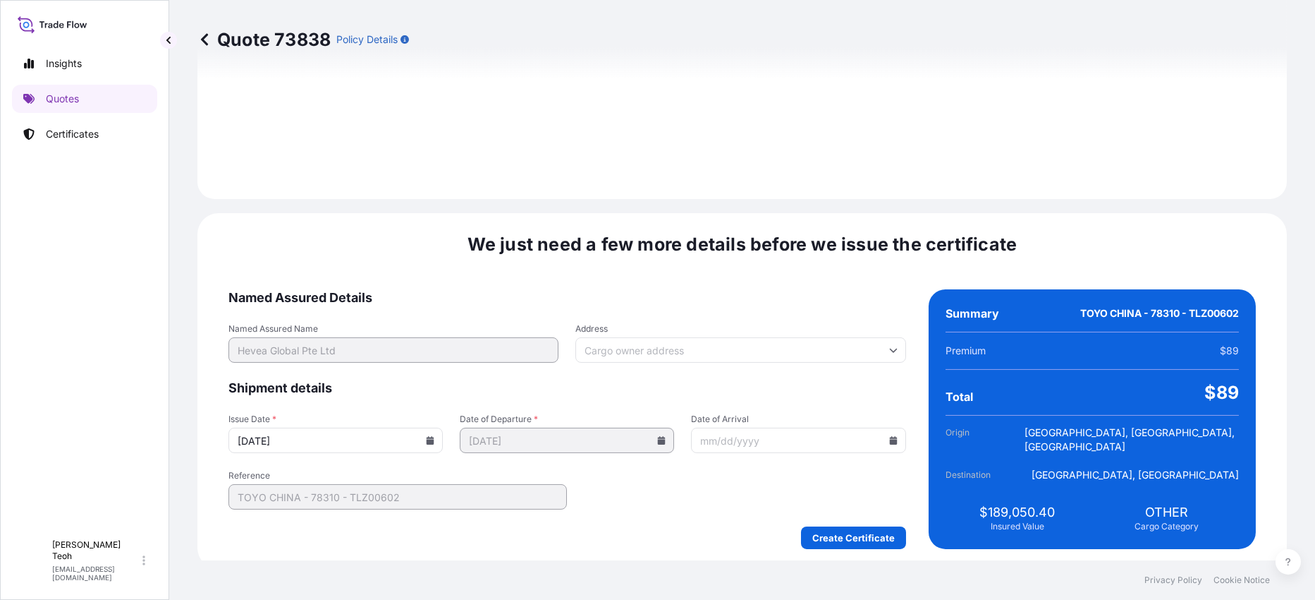
scroll to position [1630, 0]
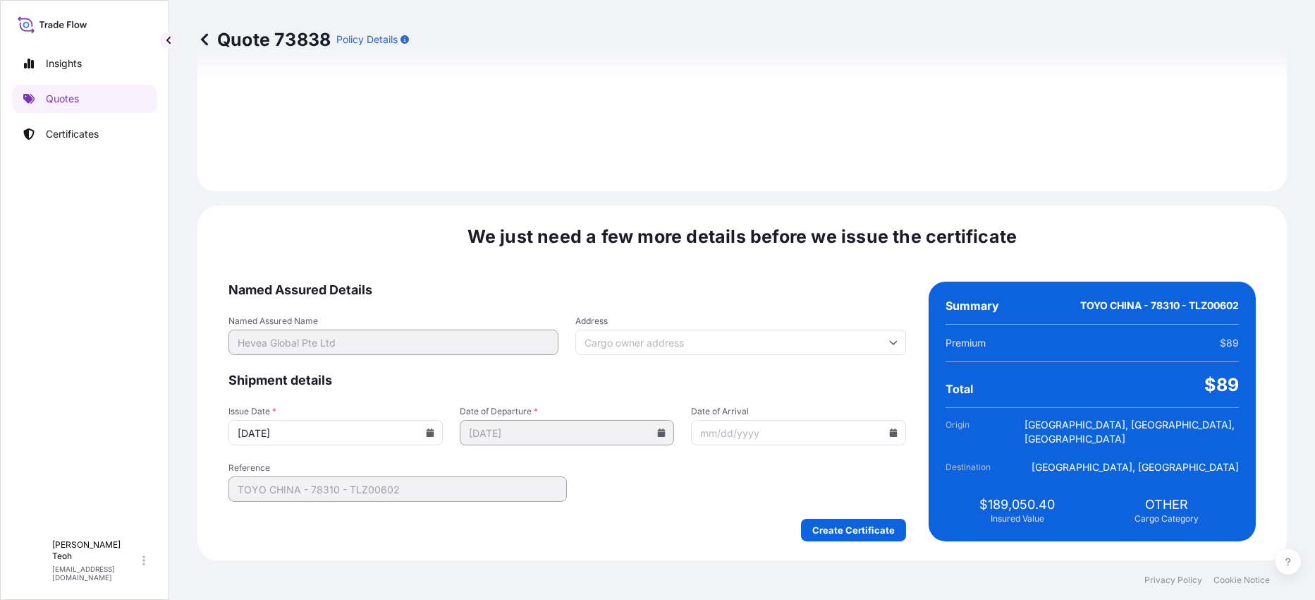
click at [415, 438] on input "10/08/2025" at bounding box center [336, 432] width 214 height 25
click at [434, 432] on icon at bounding box center [431, 432] width 8 height 8
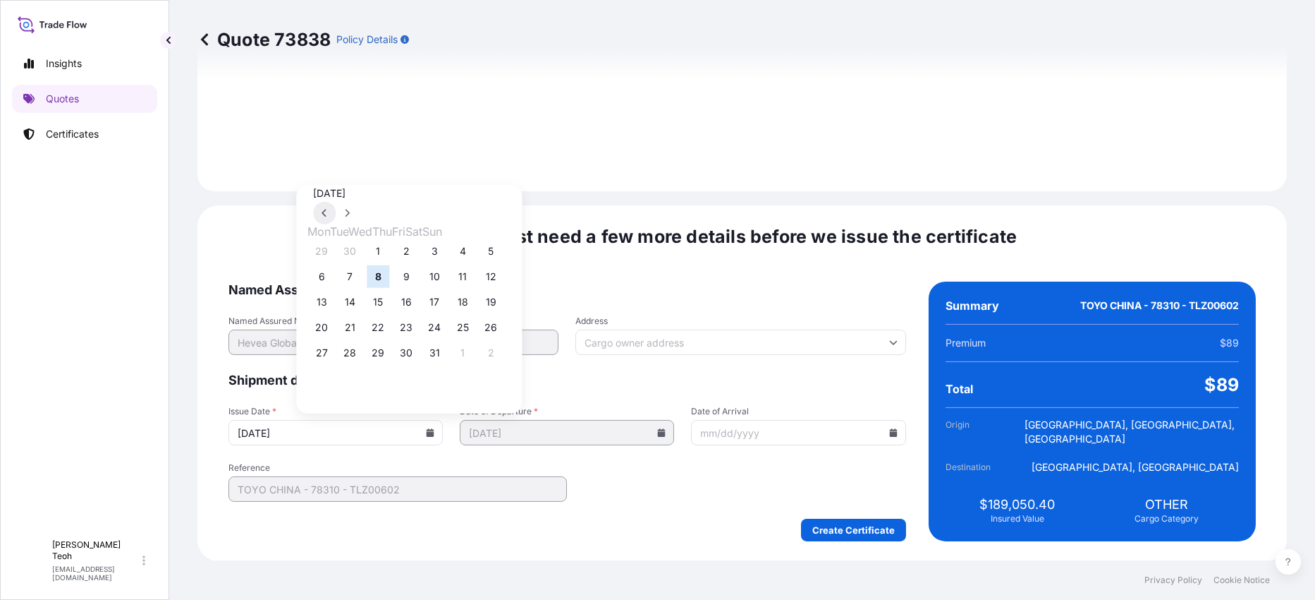
click at [336, 202] on button at bounding box center [324, 213] width 23 height 23
click at [446, 335] on button "26" at bounding box center [434, 327] width 23 height 23
type input "09/26/2025"
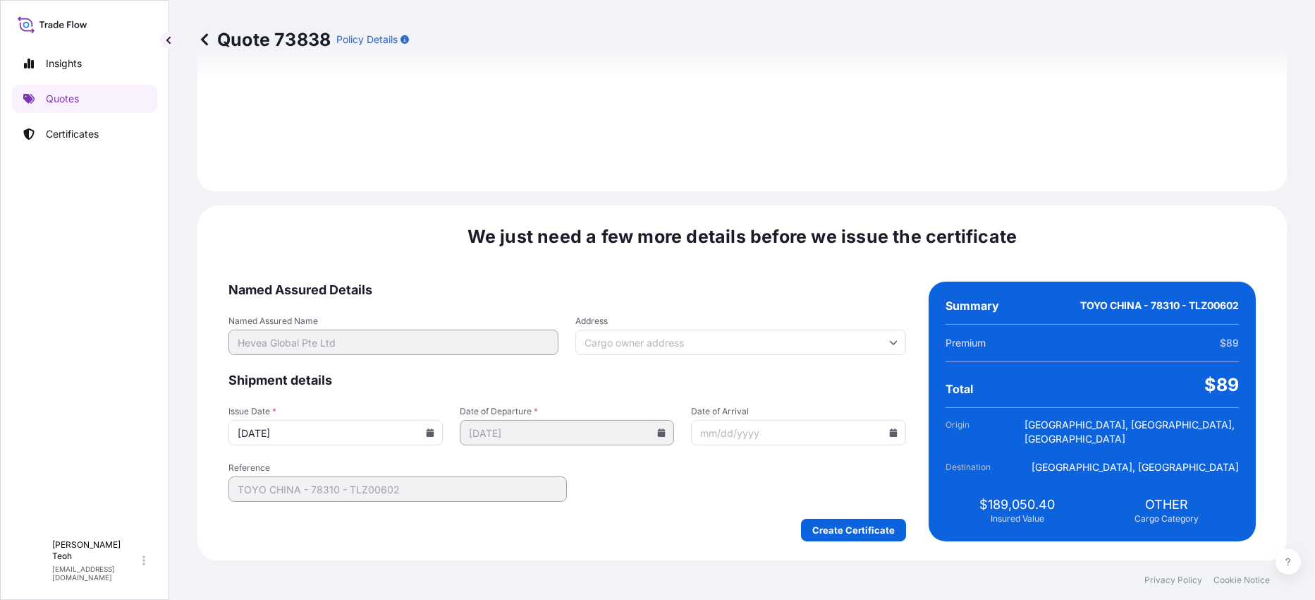
click at [434, 433] on icon at bounding box center [431, 432] width 8 height 8
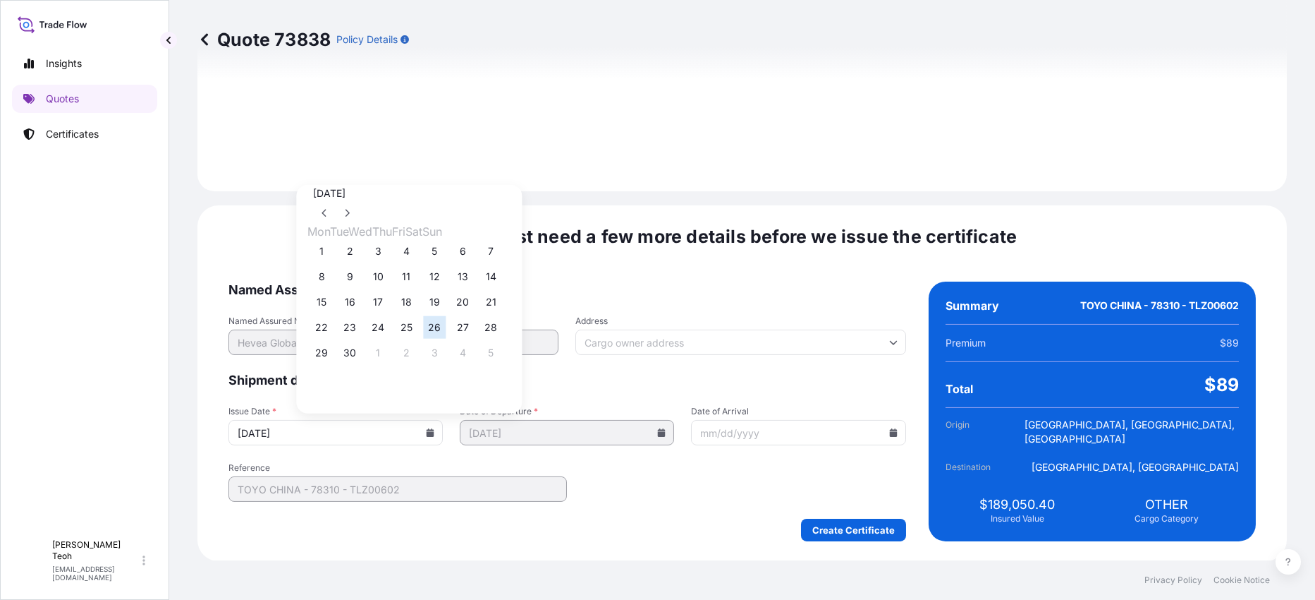
click at [607, 377] on span "Shipment details" at bounding box center [568, 380] width 678 height 17
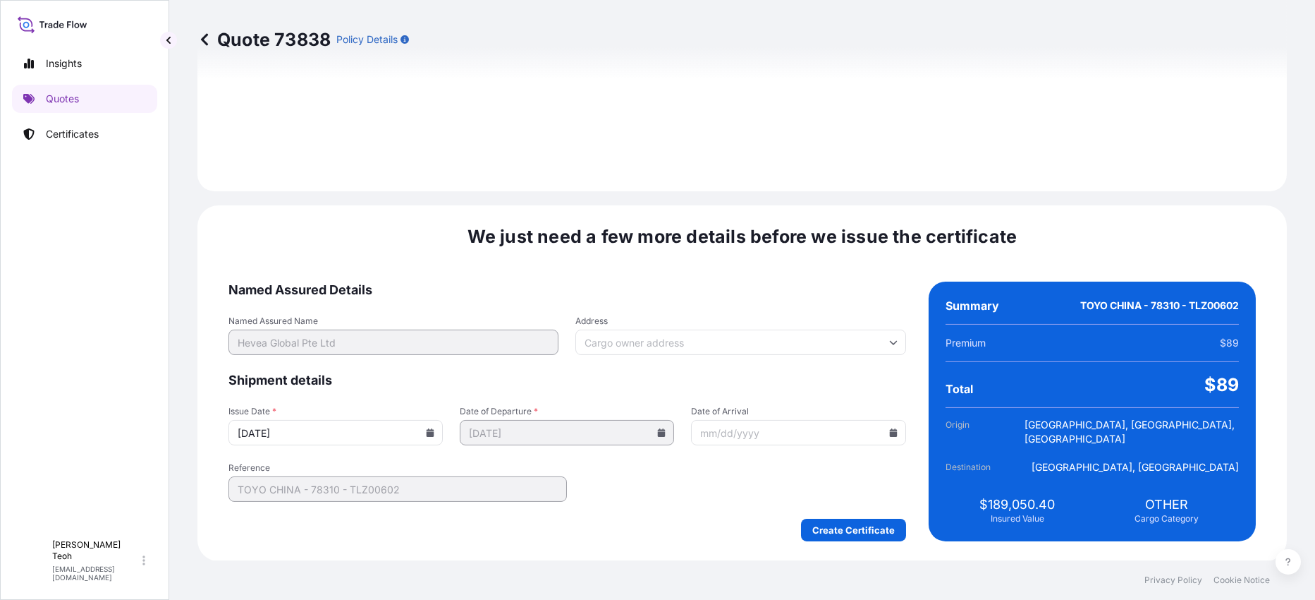
click at [717, 274] on div "We just need a few more details before we issue the certificate Named Assured D…" at bounding box center [742, 382] width 1090 height 355
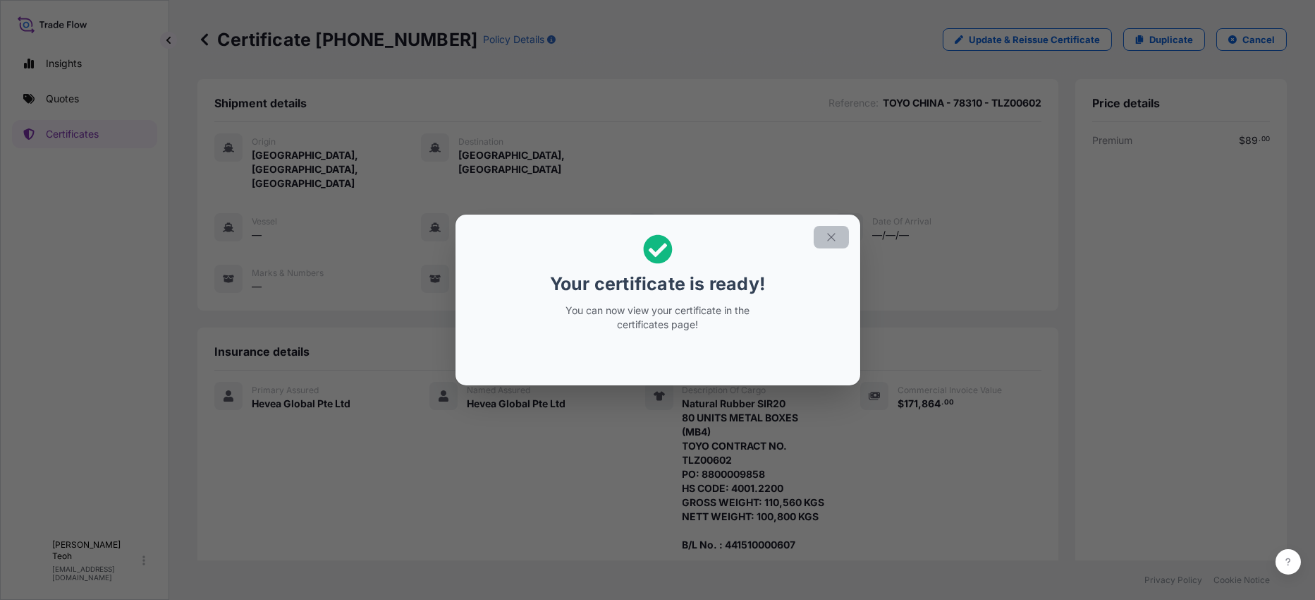
click at [832, 241] on icon "button" at bounding box center [831, 237] width 13 height 13
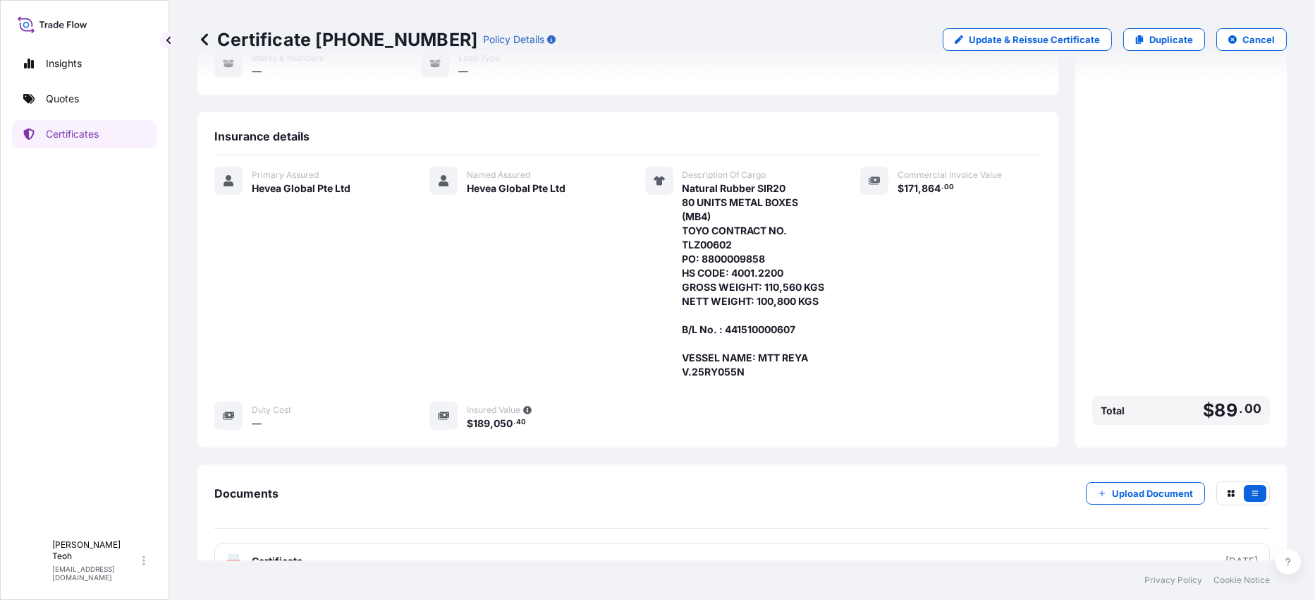
scroll to position [236, 0]
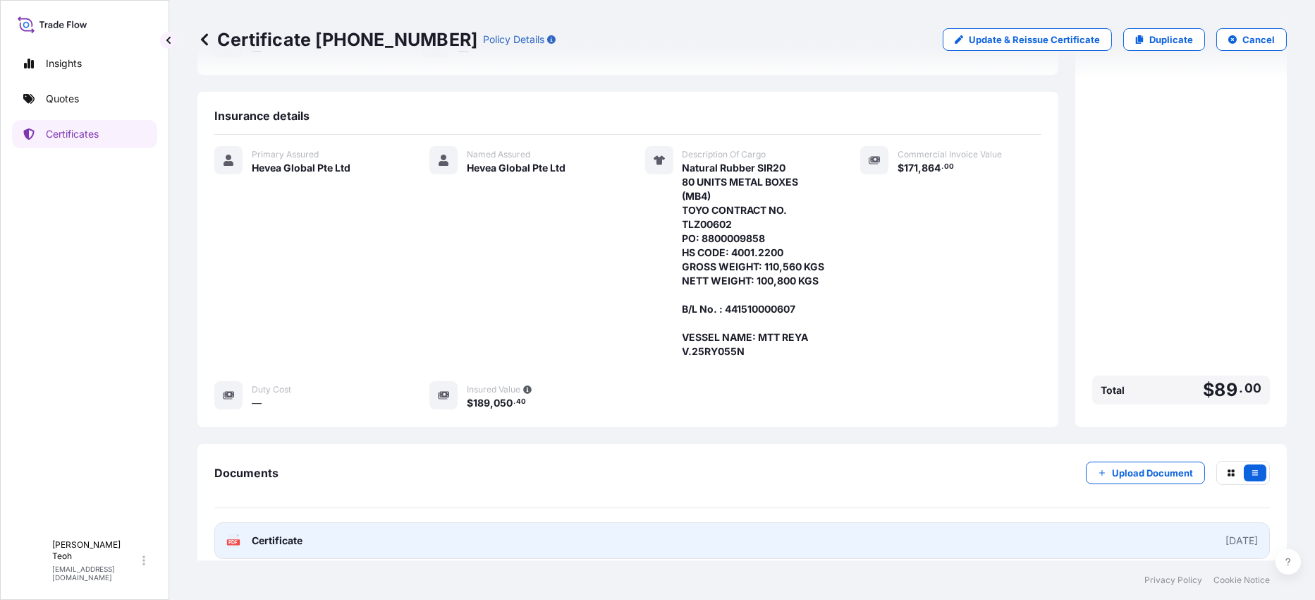
click at [866, 532] on link "PDF Certificate 2025-09-26" at bounding box center [742, 540] width 1056 height 37
